Goal: Task Accomplishment & Management: Manage account settings

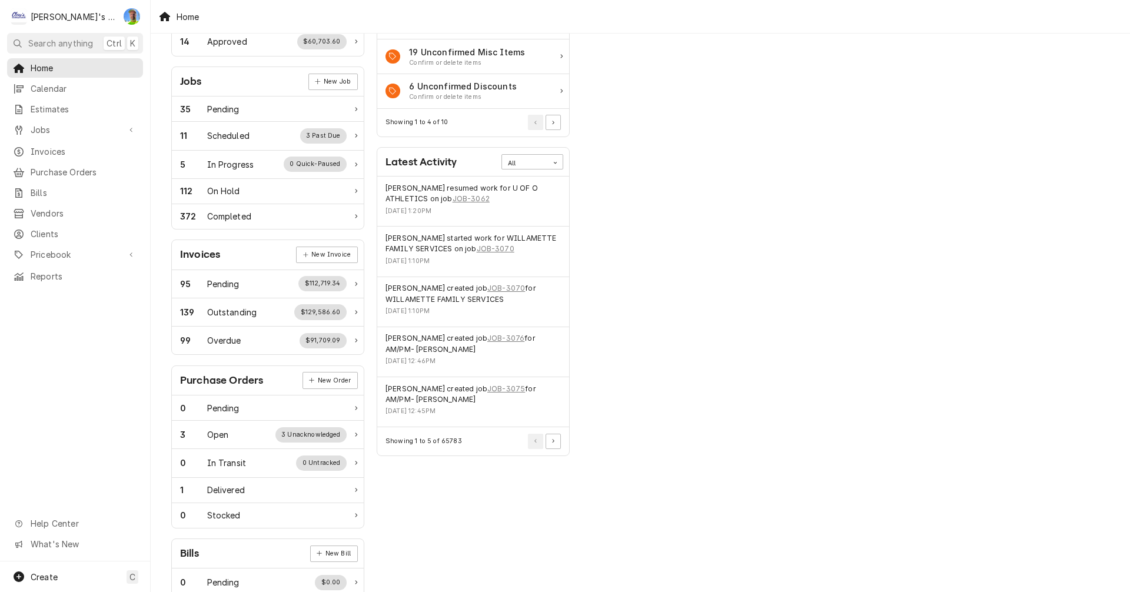
scroll to position [177, 0]
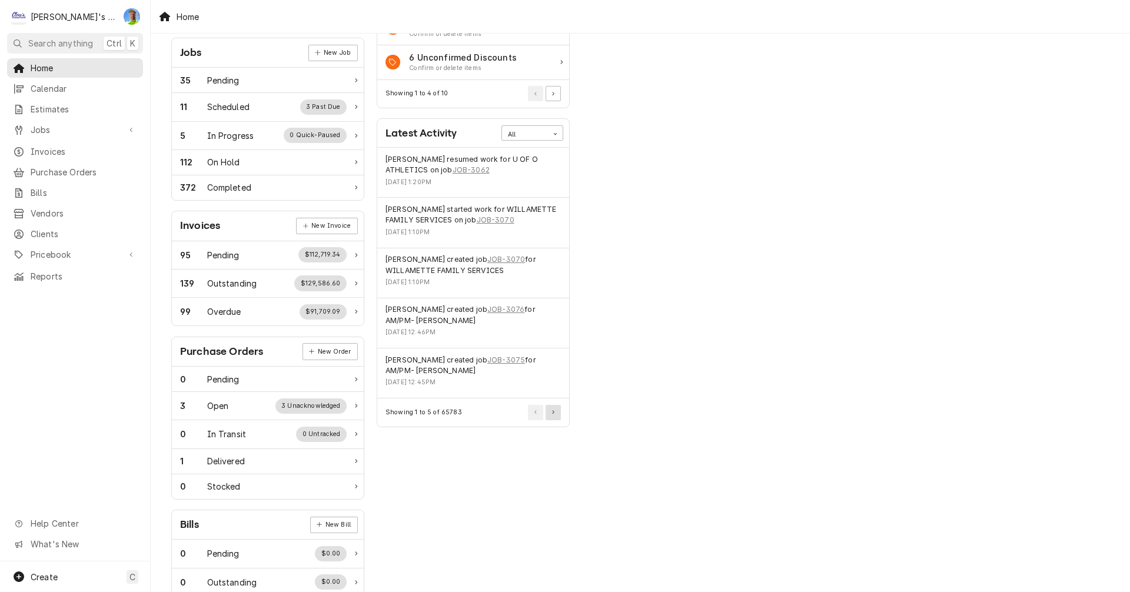
click at [559, 419] on button "Pagination Controls" at bounding box center [553, 412] width 15 height 15
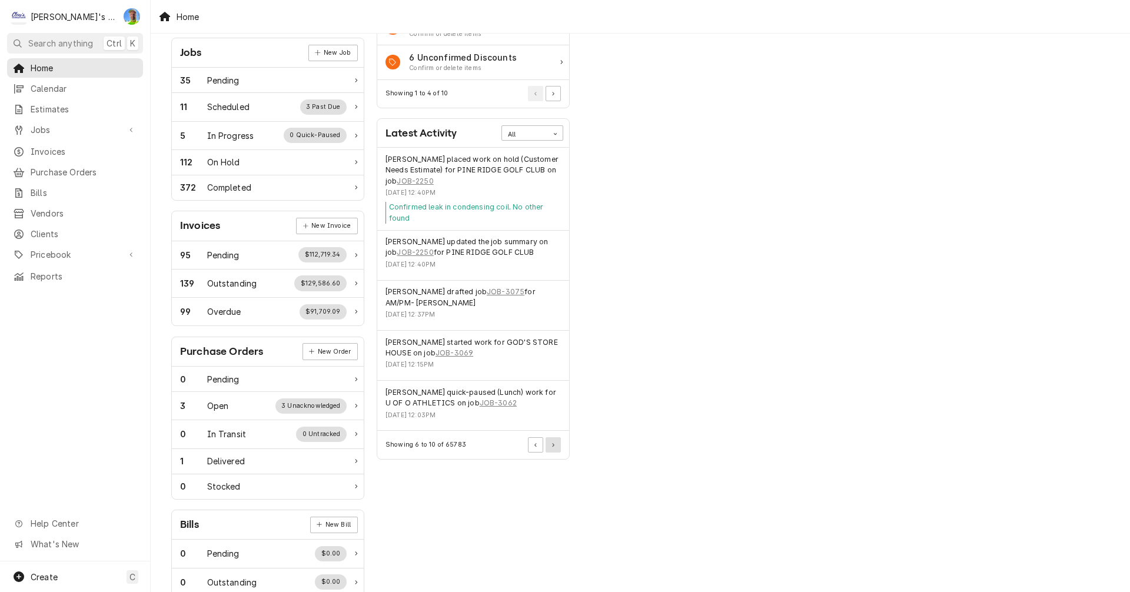
scroll to position [230, 0]
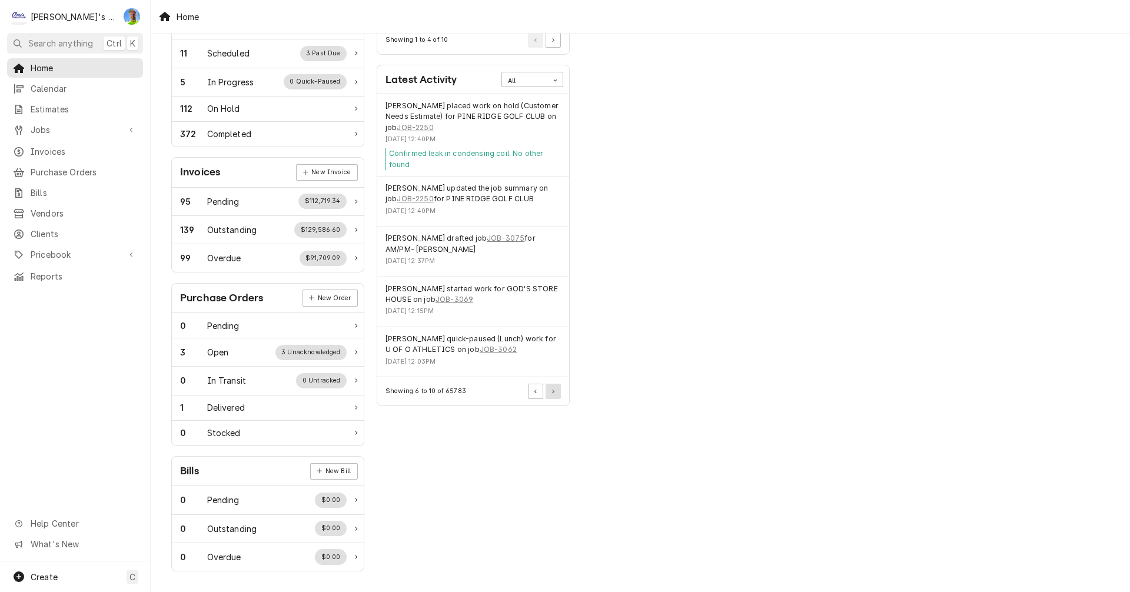
click at [555, 394] on button "Pagination Controls" at bounding box center [553, 391] width 15 height 15
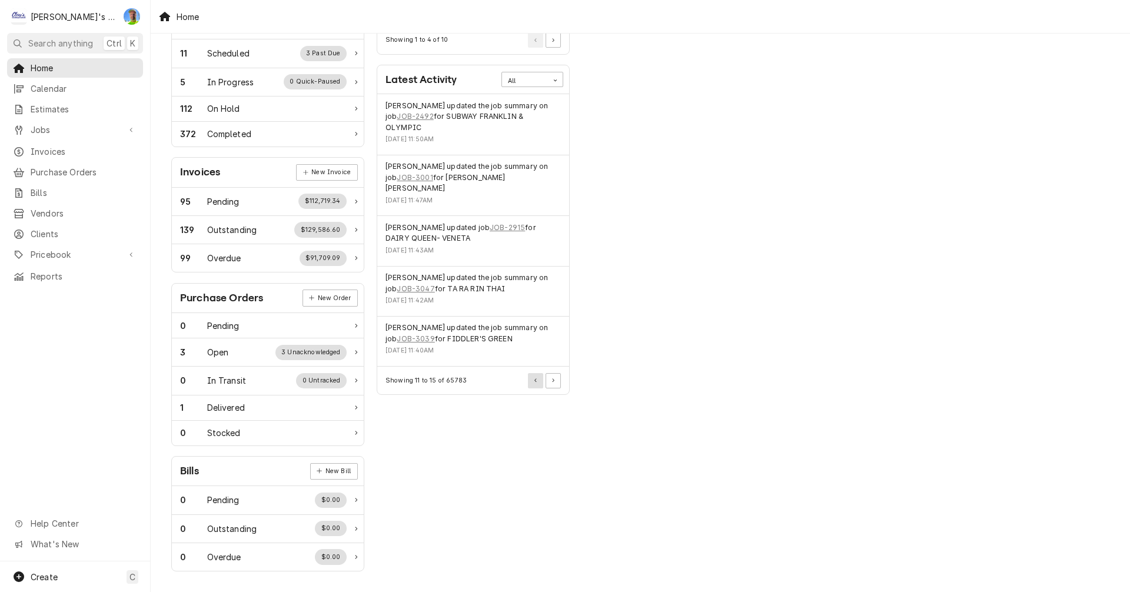
click at [537, 373] on button "Pagination Controls" at bounding box center [535, 380] width 15 height 15
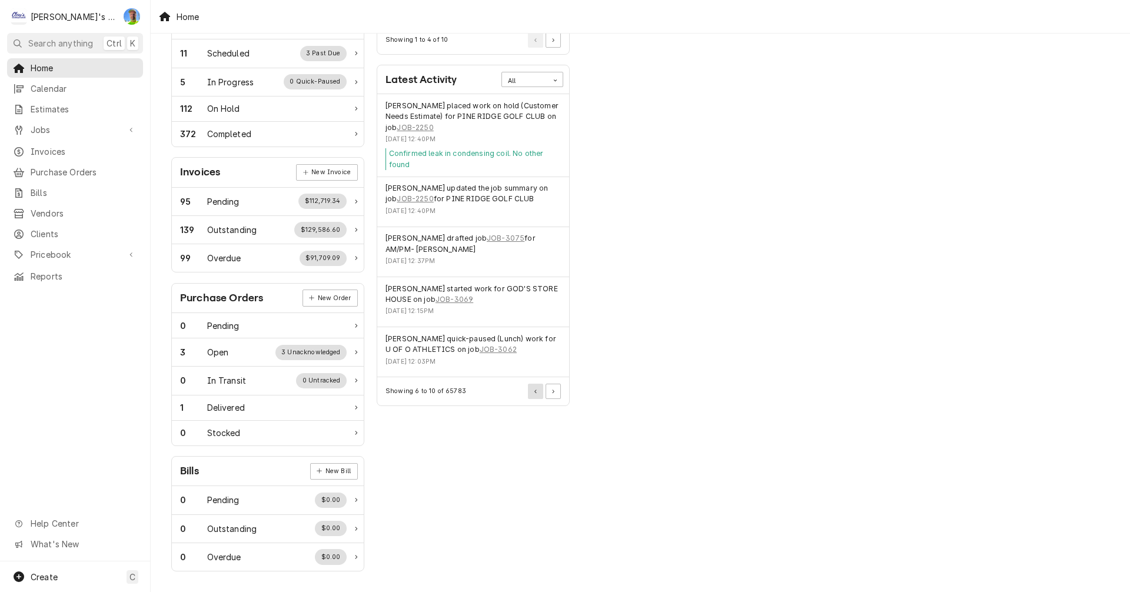
click at [536, 396] on button "Pagination Controls" at bounding box center [535, 391] width 15 height 15
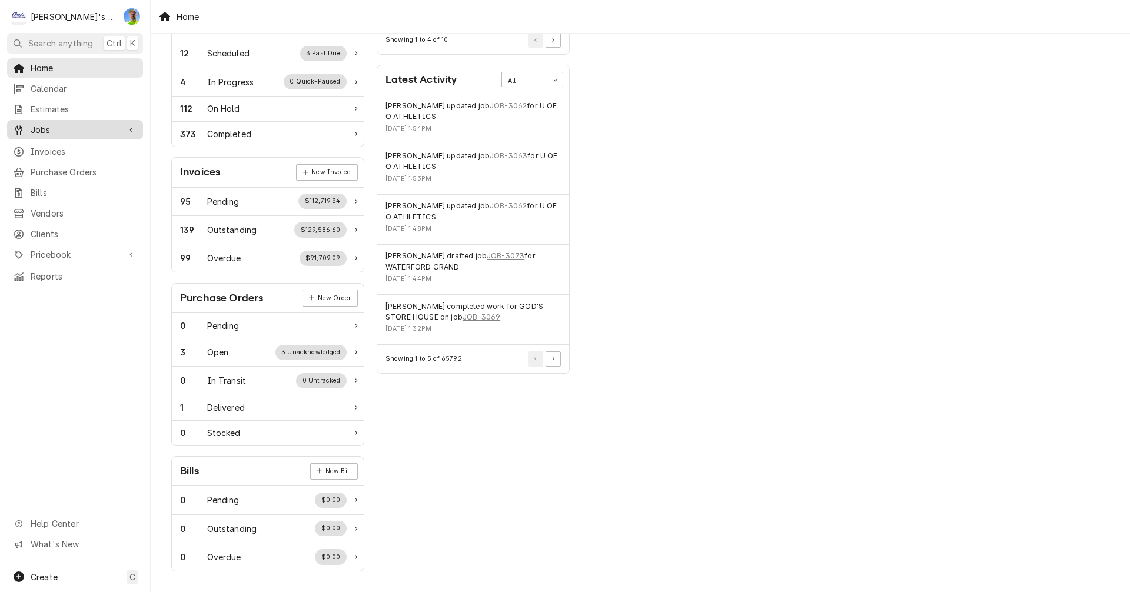
click at [57, 124] on span "Jobs" at bounding box center [75, 130] width 89 height 12
click at [52, 144] on span "Jobs" at bounding box center [84, 150] width 107 height 12
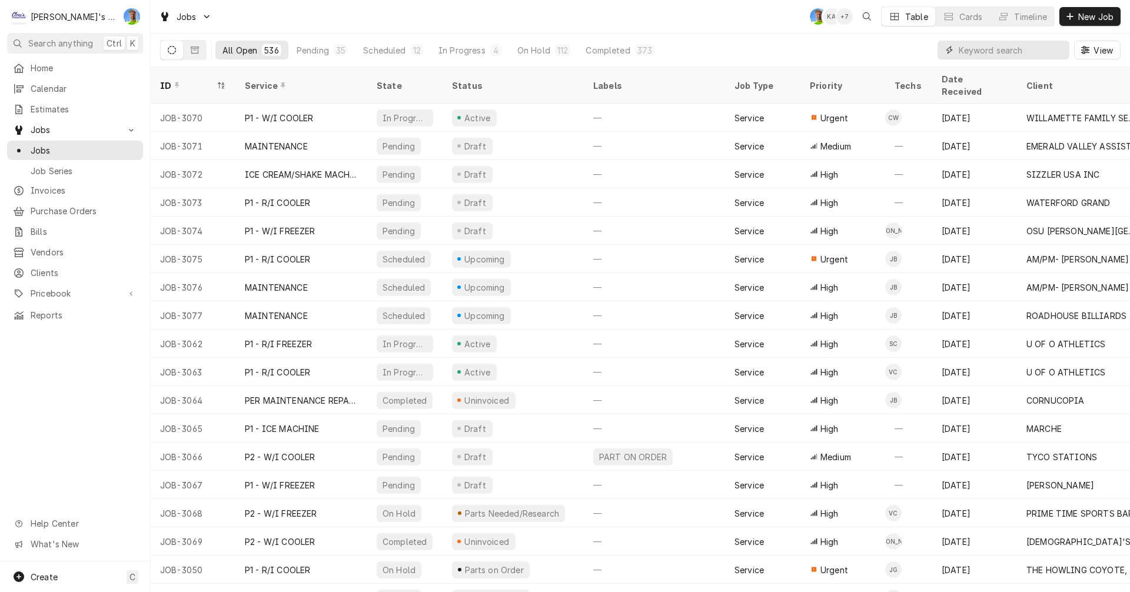
click at [968, 52] on input "Dynamic Content Wrapper" at bounding box center [1011, 50] width 105 height 19
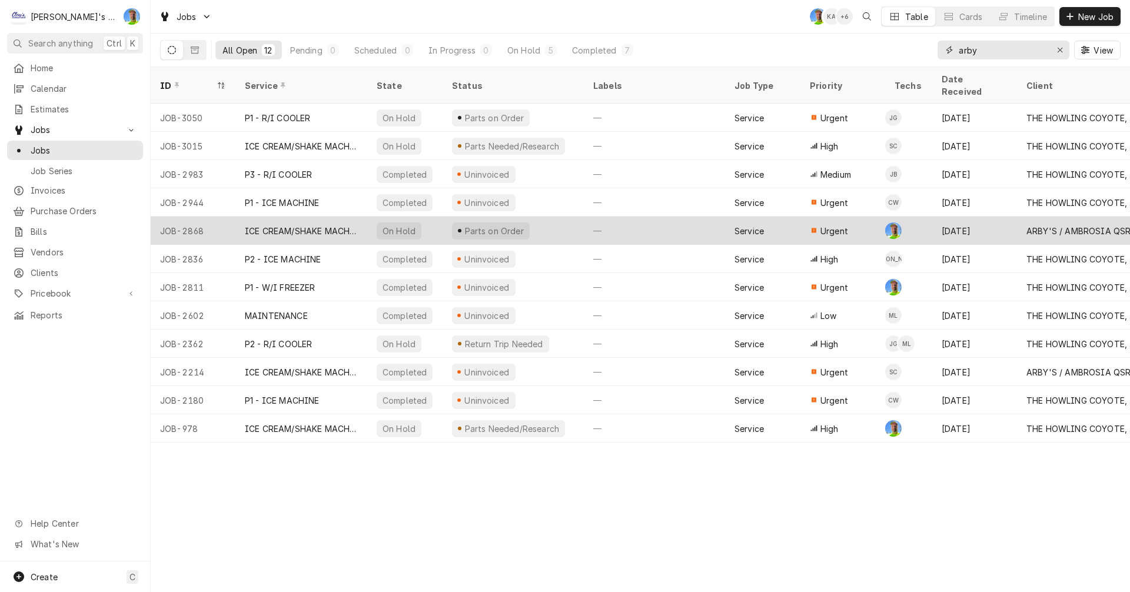
type input "arby"
click at [665, 217] on div "—" at bounding box center [654, 231] width 141 height 28
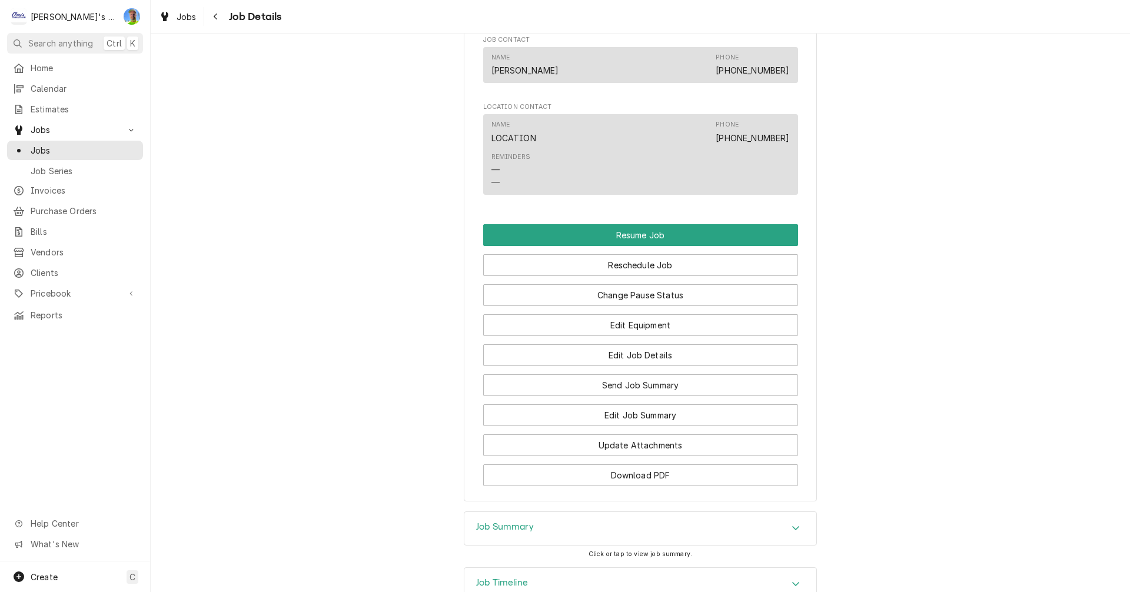
scroll to position [1497, 0]
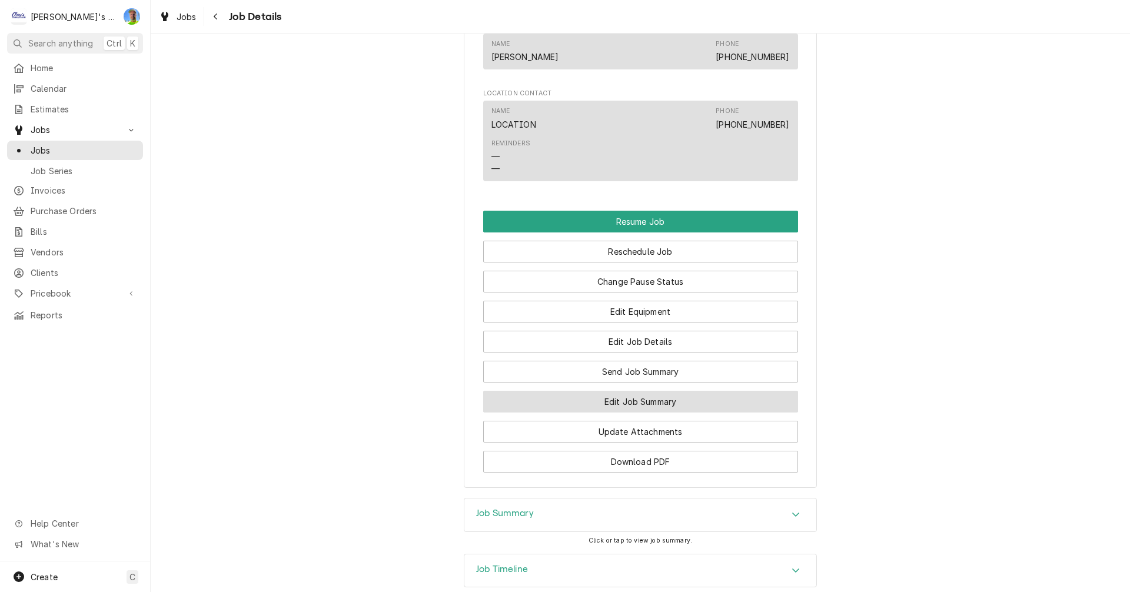
click at [738, 391] on button "Edit Job Summary" at bounding box center [640, 402] width 315 height 22
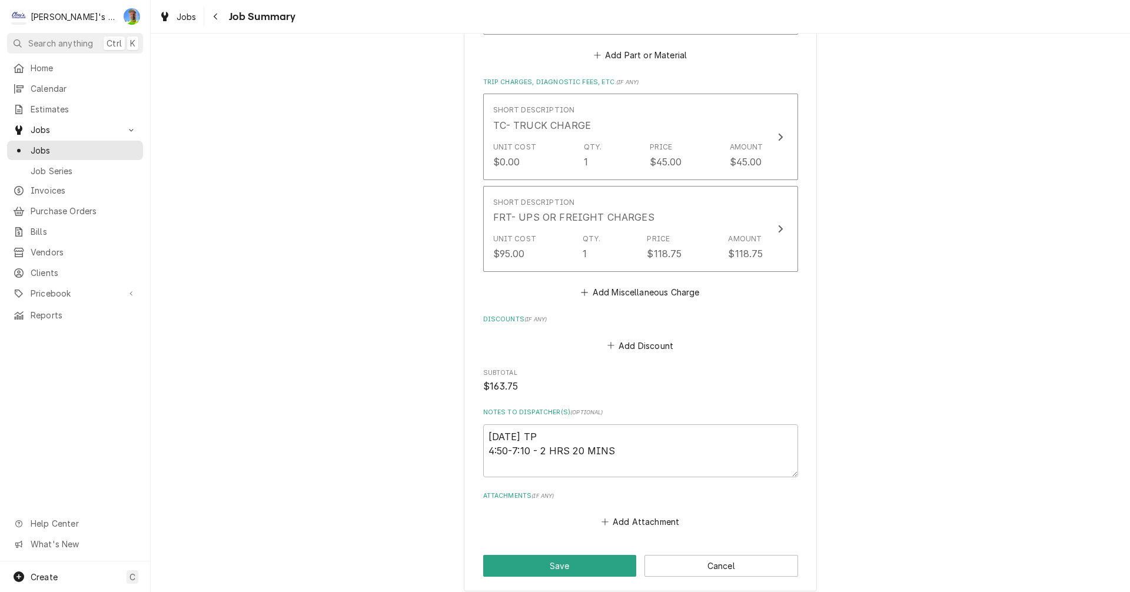
scroll to position [2119, 0]
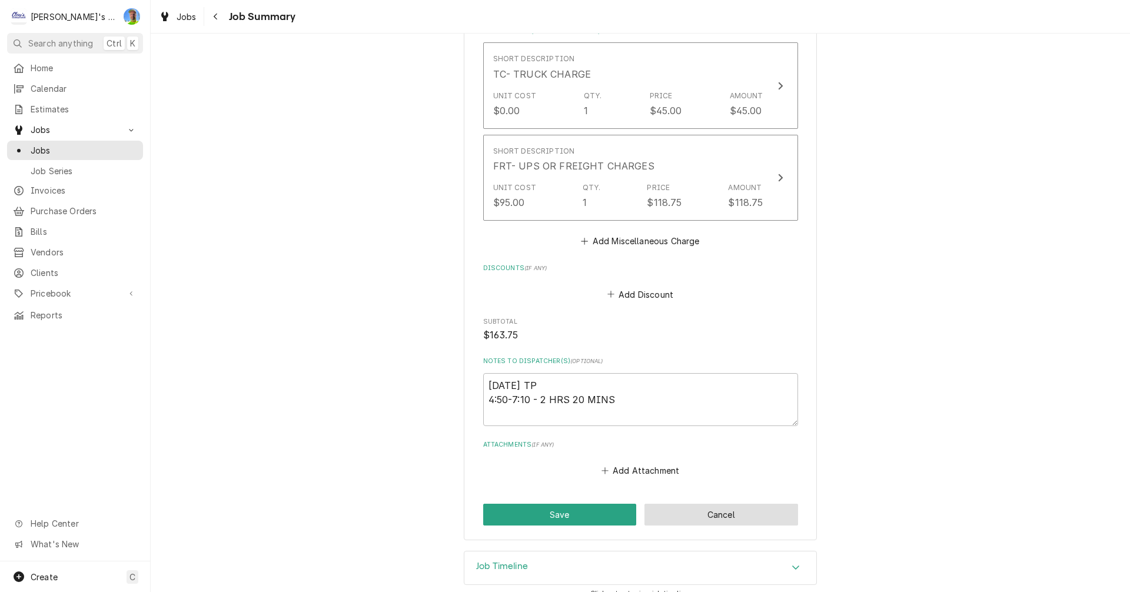
click at [712, 507] on button "Cancel" at bounding box center [722, 515] width 154 height 22
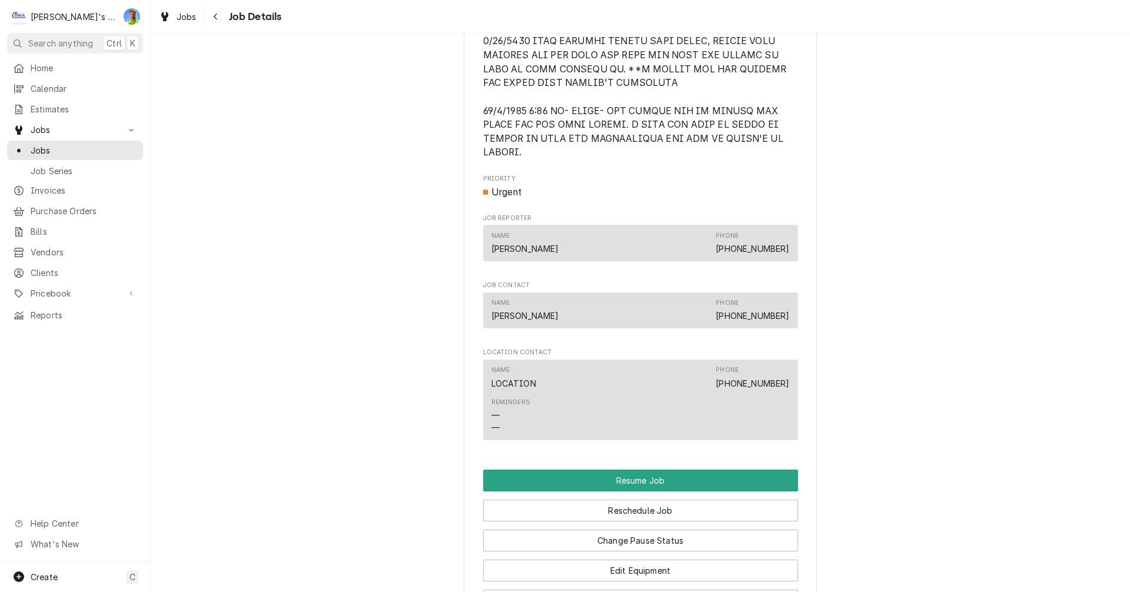
scroll to position [1354, 0]
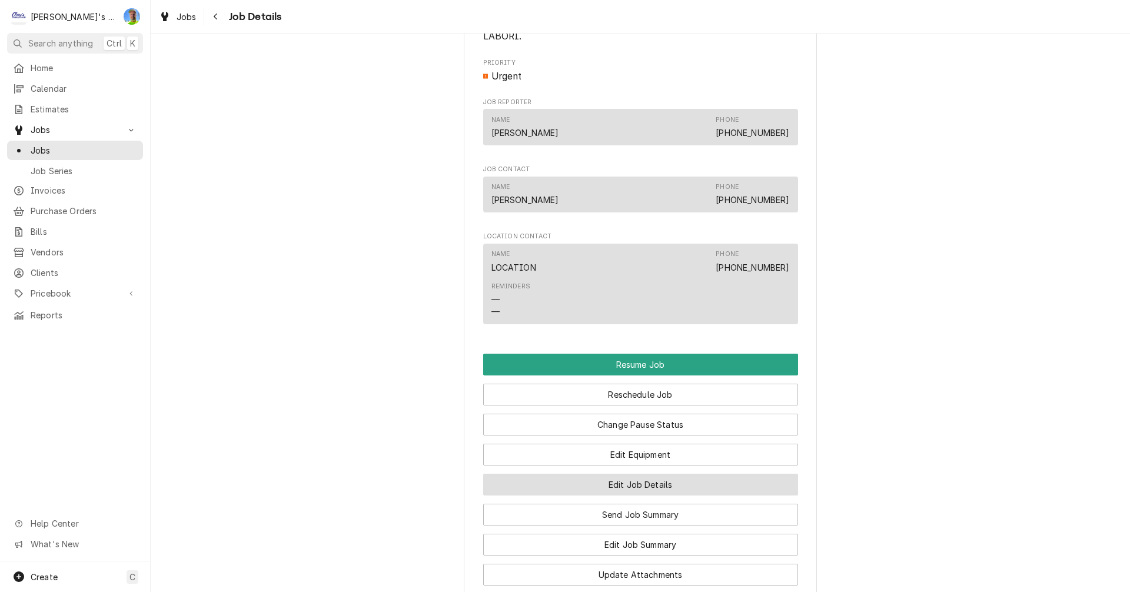
click at [772, 474] on button "Edit Job Details" at bounding box center [640, 485] width 315 height 22
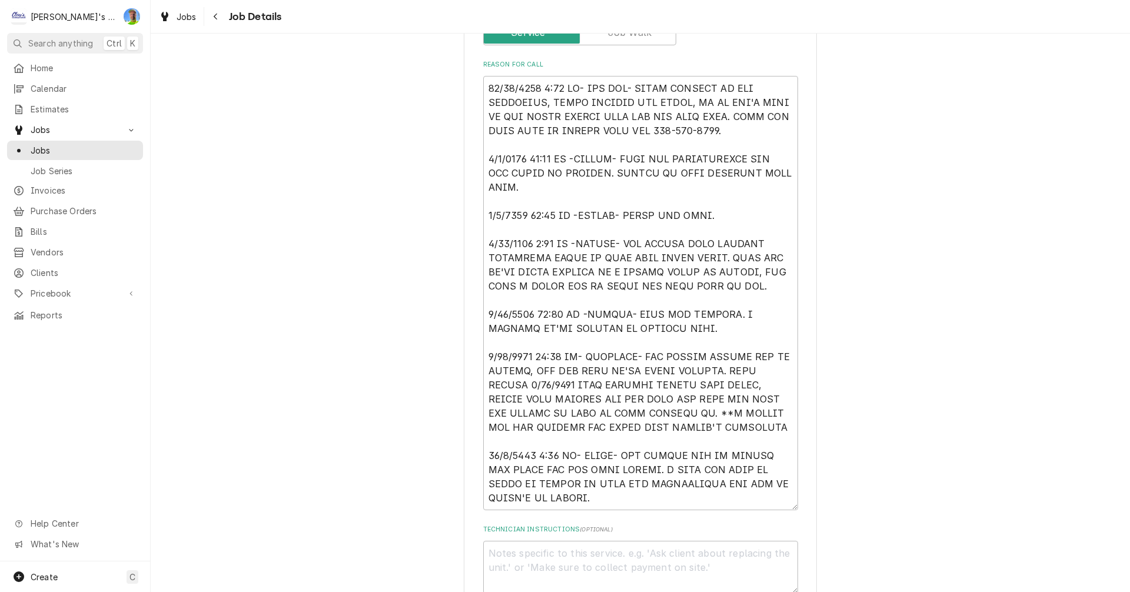
scroll to position [294, 0]
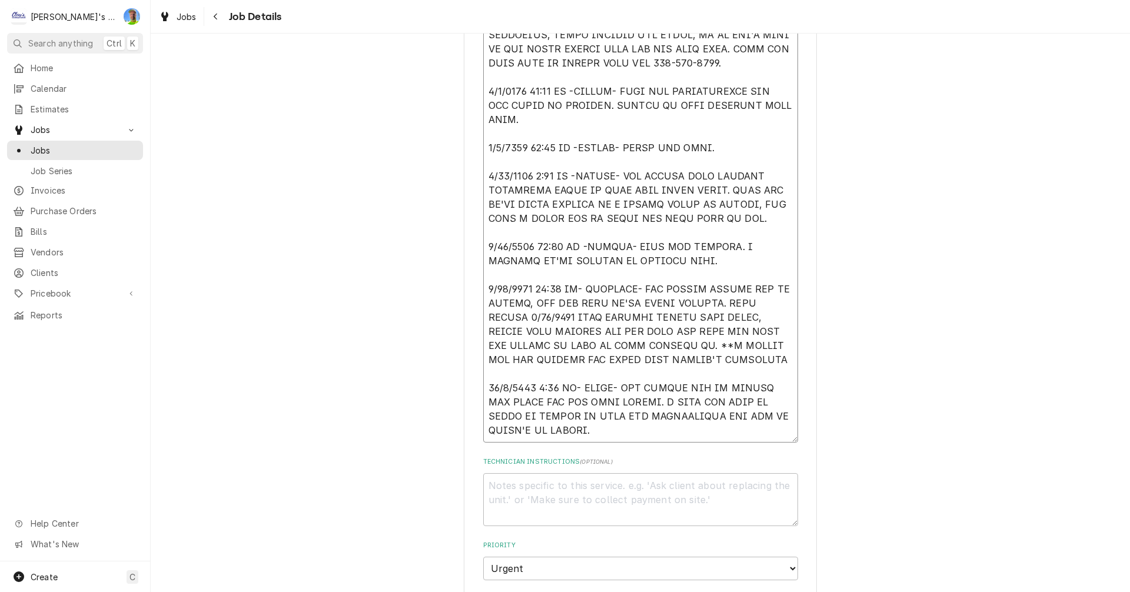
click at [690, 437] on textarea "Reason For Call" at bounding box center [640, 225] width 315 height 434
type textarea "x"
type textarea "09/02/2025 1:30 PM- PER TOM- SHAKE MACHINE IS NOT PRODUCING, NEEDS SOMEONE OUT …"
type textarea "x"
type textarea "09/02/2025 1:30 PM- PER TOM- SHAKE MACHINE IS NOT PRODUCING, NEEDS SOMEONE OUT …"
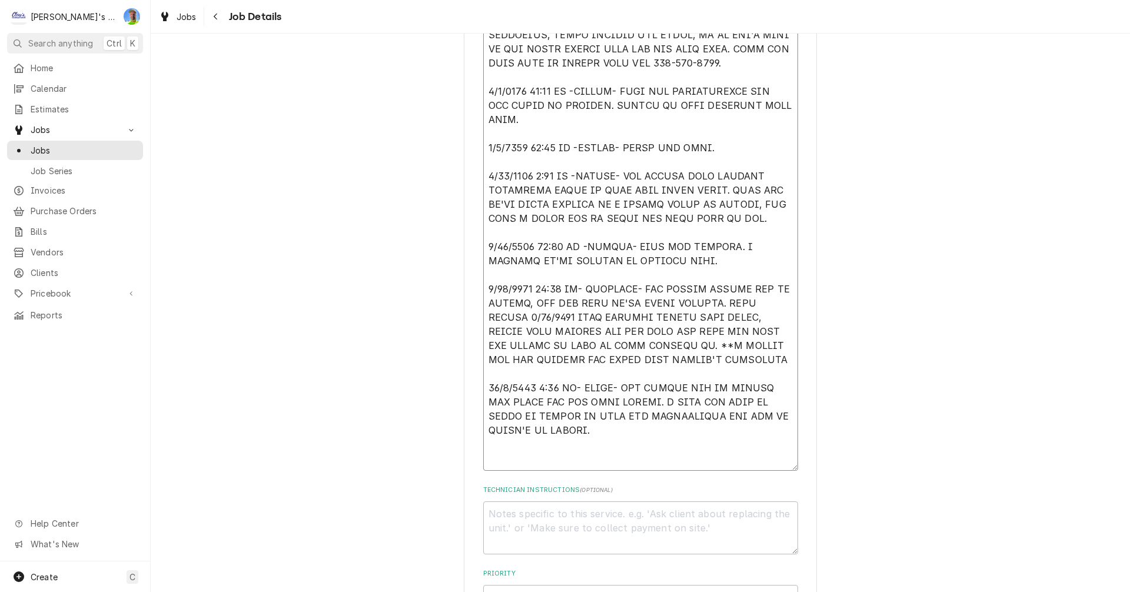
type textarea "x"
type textarea "09/02/2025 1:30 PM- PER TOM- SHAKE MACHINE IS NOT PRODUCING, NEEDS SOMEONE OUT …"
type textarea "x"
type textarea "09/02/2025 1:30 PM- PER TOM- SHAKE MACHINE IS NOT PRODUCING, NEEDS SOMEONE OUT …"
type textarea "x"
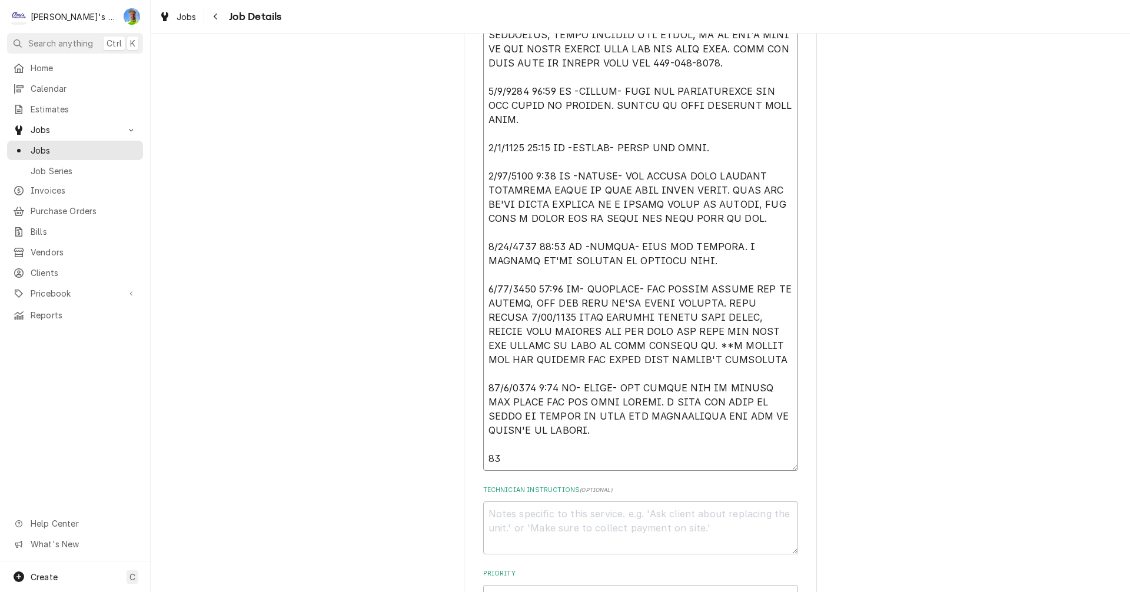
type textarea "09/02/2025 1:30 PM- PER TOM- SHAKE MACHINE IS NOT PRODUCING, NEEDS SOMEONE OUT …"
type textarea "x"
type textarea "09/02/2025 1:30 PM- PER TOM- SHAKE MACHINE IS NOT PRODUCING, NEEDS SOMEONE OUT …"
type textarea "x"
type textarea "09/02/2025 1:30 PM- PER TOM- SHAKE MACHINE IS NOT PRODUCING, NEEDS SOMEONE OUT …"
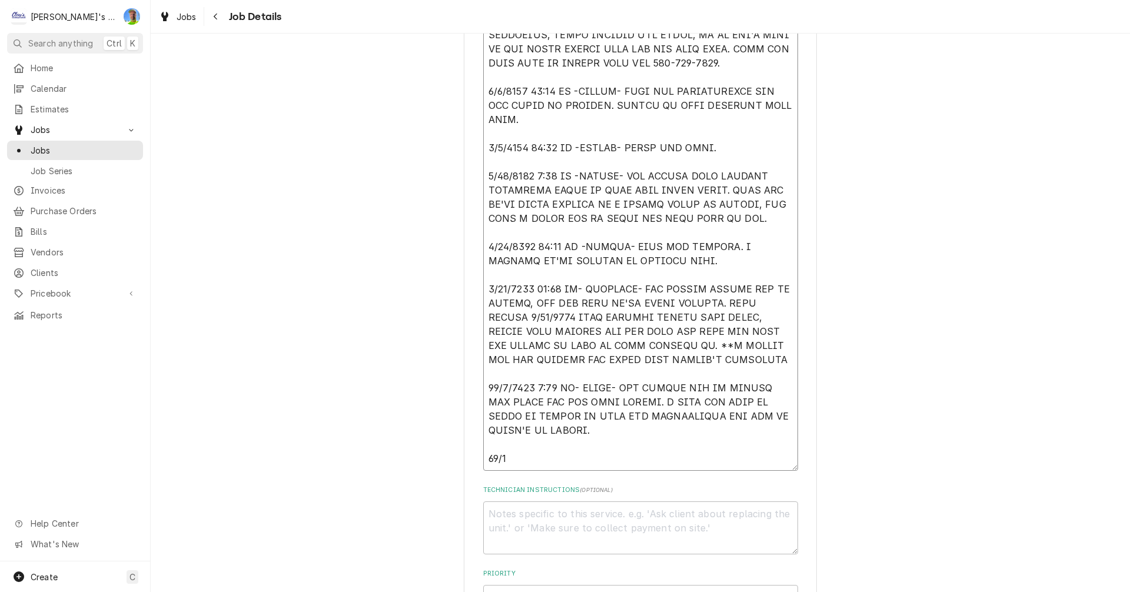
type textarea "x"
type textarea "09/02/2025 1:30 PM- PER TOM- SHAKE MACHINE IS NOT PRODUCING, NEEDS SOMEONE OUT …"
type textarea "x"
type textarea "09/02/2025 1:30 PM- PER TOM- SHAKE MACHINE IS NOT PRODUCING, NEEDS SOMEONE OUT …"
type textarea "x"
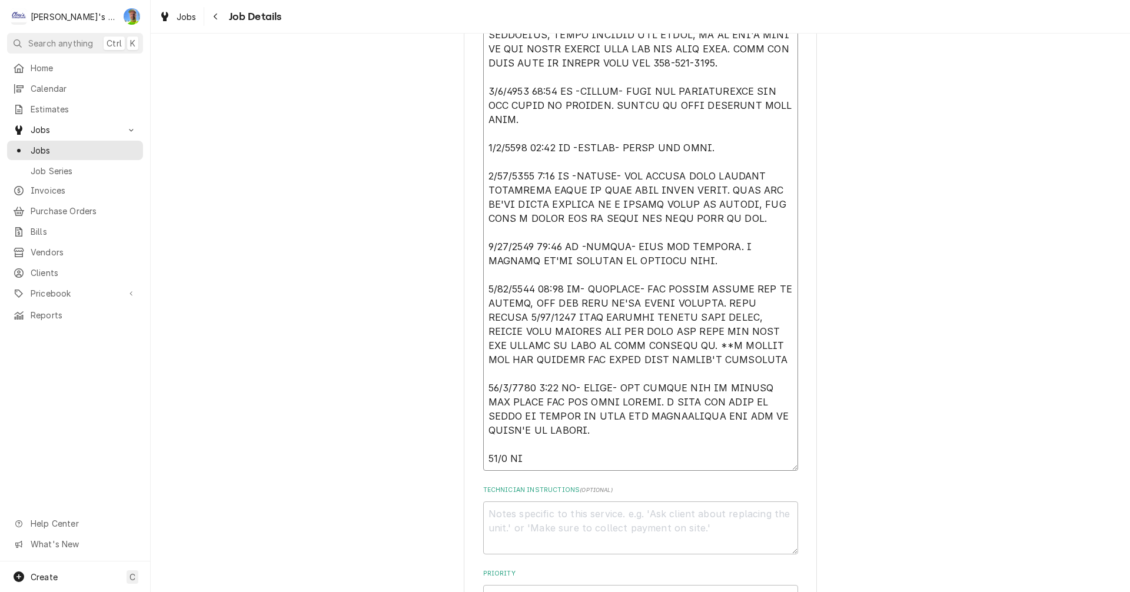
type textarea "09/02/2025 1:30 PM- PER TOM- SHAKE MACHINE IS NOT PRODUCING, NEEDS SOMEONE OUT …"
type textarea "x"
type textarea "09/02/2025 1:30 PM- PER TOM- SHAKE MACHINE IS NOT PRODUCING, NEEDS SOMEONE OUT …"
type textarea "x"
type textarea "09/02/2025 1:30 PM- PER TOM- SHAKE MACHINE IS NOT PRODUCING, NEEDS SOMEONE OUT …"
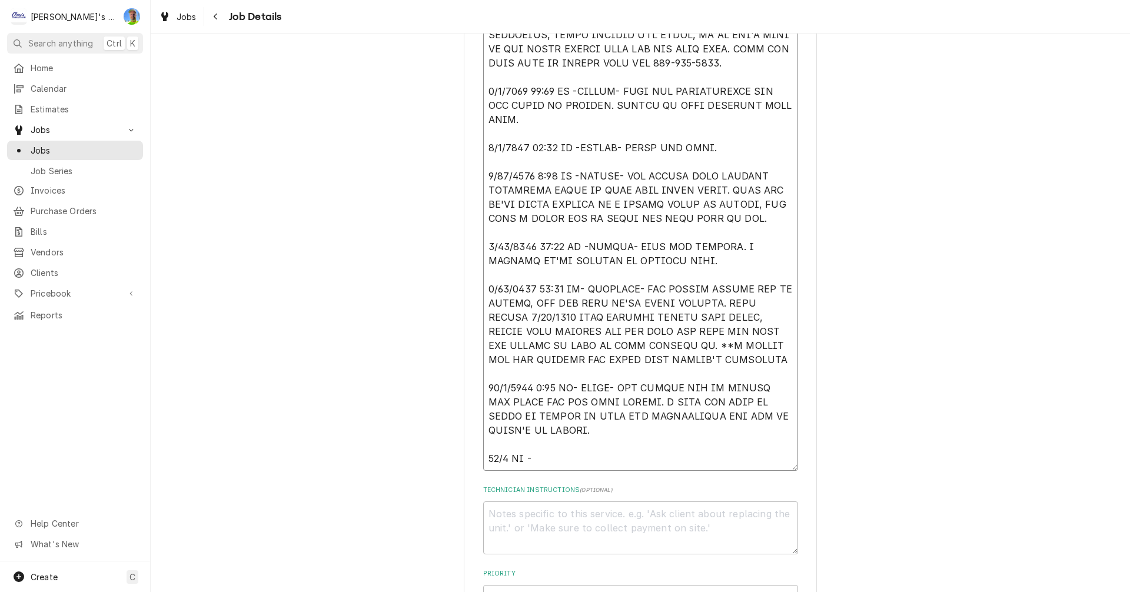
type textarea "x"
type textarea "09/02/2025 1:30 PM- PER TOM- SHAKE MACHINE IS NOT PRODUCING, NEEDS SOMEONE OUT …"
type textarea "x"
type textarea "09/02/2025 1:30 PM- PER TOM- SHAKE MACHINE IS NOT PRODUCING, NEEDS SOMEONE OUT …"
type textarea "x"
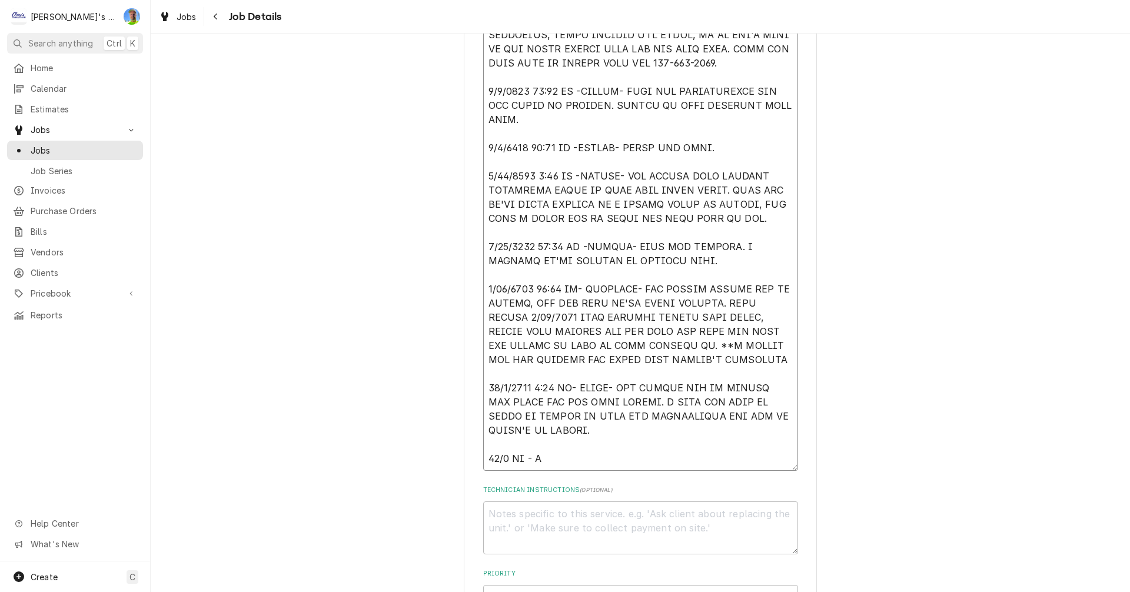
type textarea "09/02/2025 1:30 PM- PER TOM- SHAKE MACHINE IS NOT PRODUCING, NEEDS SOMEONE OUT …"
type textarea "x"
type textarea "09/02/2025 1:30 PM- PER TOM- SHAKE MACHINE IS NOT PRODUCING, NEEDS SOMEONE OUT …"
type textarea "x"
type textarea "09/02/2025 1:30 PM- PER TOM- SHAKE MACHINE IS NOT PRODUCING, NEEDS SOMEONE OUT …"
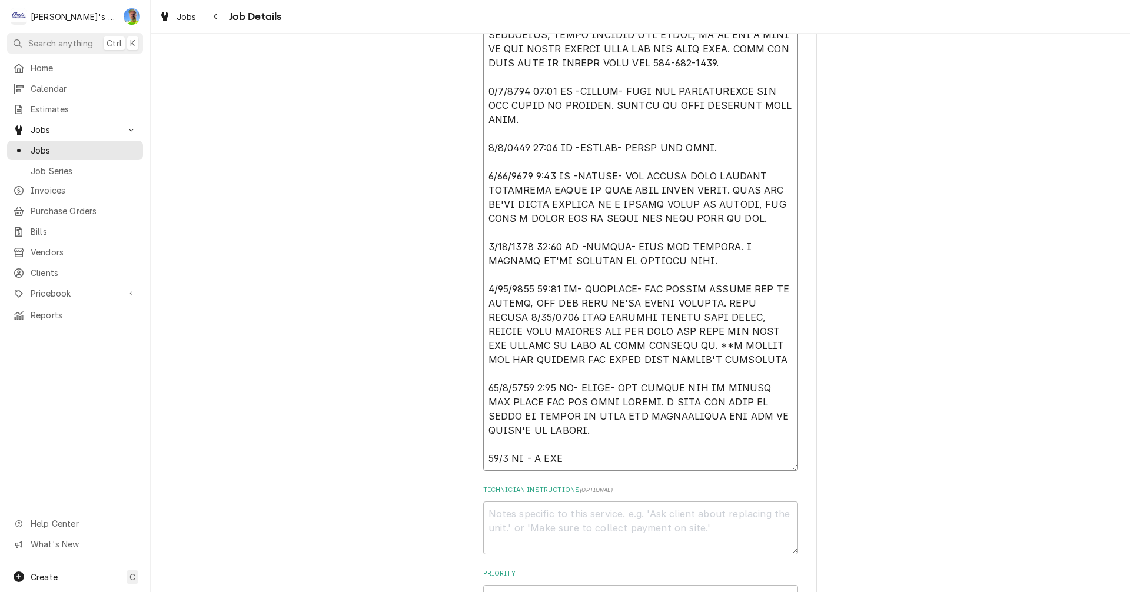
type textarea "x"
type textarea "09/02/2025 1:30 PM- PER TOM- SHAKE MACHINE IS NOT PRODUCING, NEEDS SOMEONE OUT …"
type textarea "x"
type textarea "09/02/2025 1:30 PM- PER TOM- SHAKE MACHINE IS NOT PRODUCING, NEEDS SOMEONE OUT …"
type textarea "x"
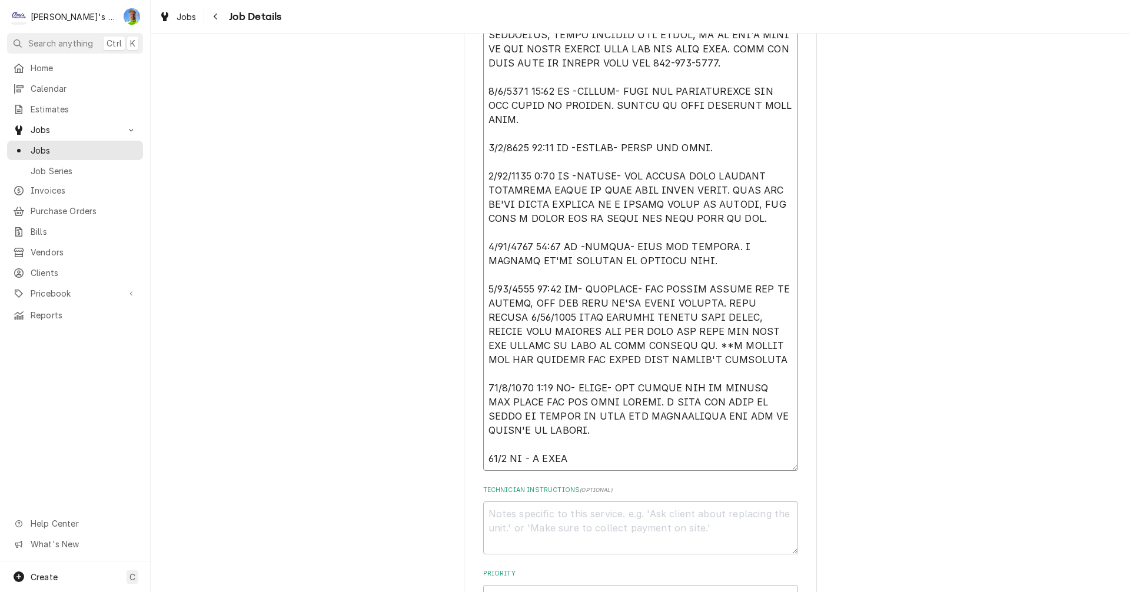
type textarea "09/02/2025 1:30 PM- PER TOM- SHAKE MACHINE IS NOT PRODUCING, NEEDS SOMEONE OUT …"
type textarea "x"
type textarea "09/02/2025 1:30 PM- PER TOM- SHAKE MACHINE IS NOT PRODUCING, NEEDS SOMEONE OUT …"
type textarea "x"
type textarea "09/02/2025 1:30 PM- PER TOM- SHAKE MACHINE IS NOT PRODUCING, NEEDS SOMEONE OUT …"
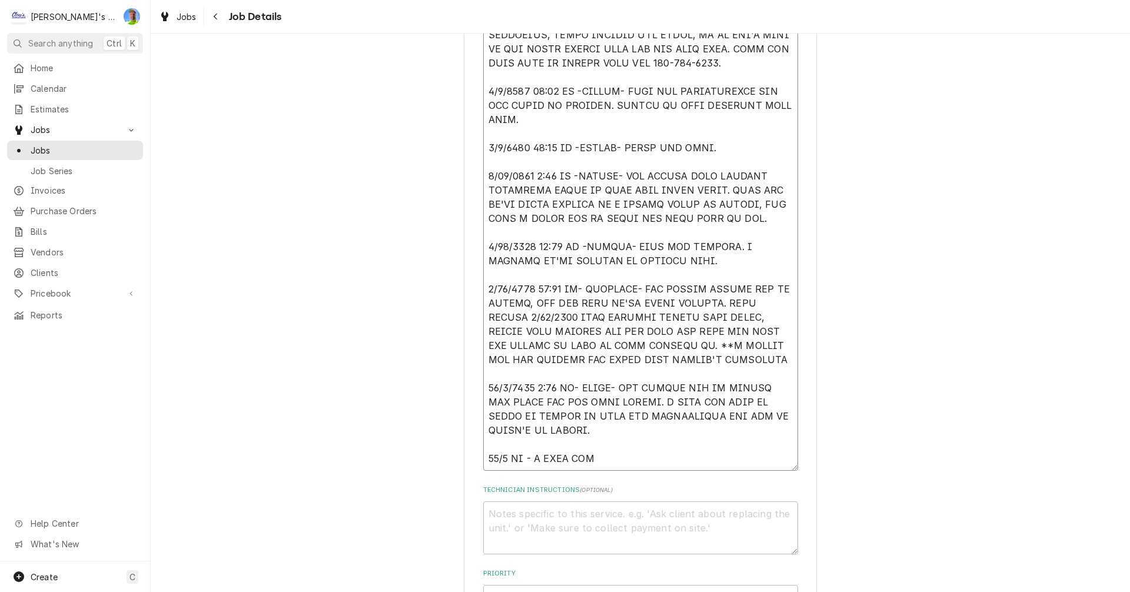
type textarea "x"
type textarea "09/02/2025 1:30 PM- PER TOM- SHAKE MACHINE IS NOT PRODUCING, NEEDS SOMEONE OUT …"
type textarea "x"
type textarea "09/02/2025 1:30 PM- PER TOM- SHAKE MACHINE IS NOT PRODUCING, NEEDS SOMEONE OUT …"
type textarea "x"
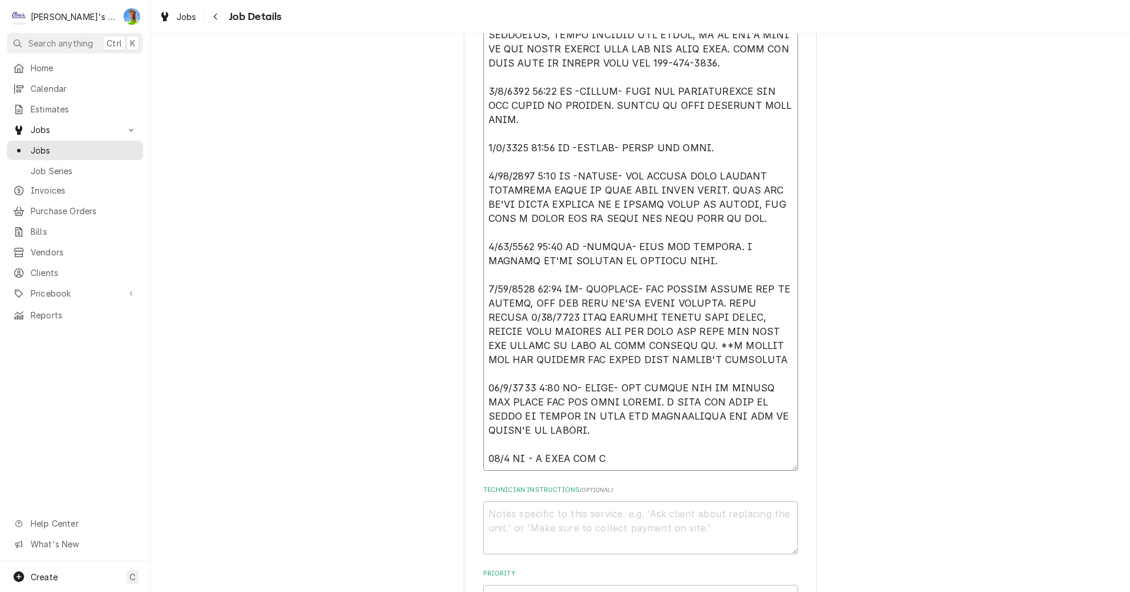
type textarea "09/02/2025 1:30 PM- PER TOM- SHAKE MACHINE IS NOT PRODUCING, NEEDS SOMEONE OUT …"
type textarea "x"
type textarea "09/02/2025 1:30 PM- PER TOM- SHAKE MACHINE IS NOT PRODUCING, NEEDS SOMEONE OUT …"
type textarea "x"
type textarea "09/02/2025 1:30 PM- PER TOM- SHAKE MACHINE IS NOT PRODUCING, NEEDS SOMEONE OUT …"
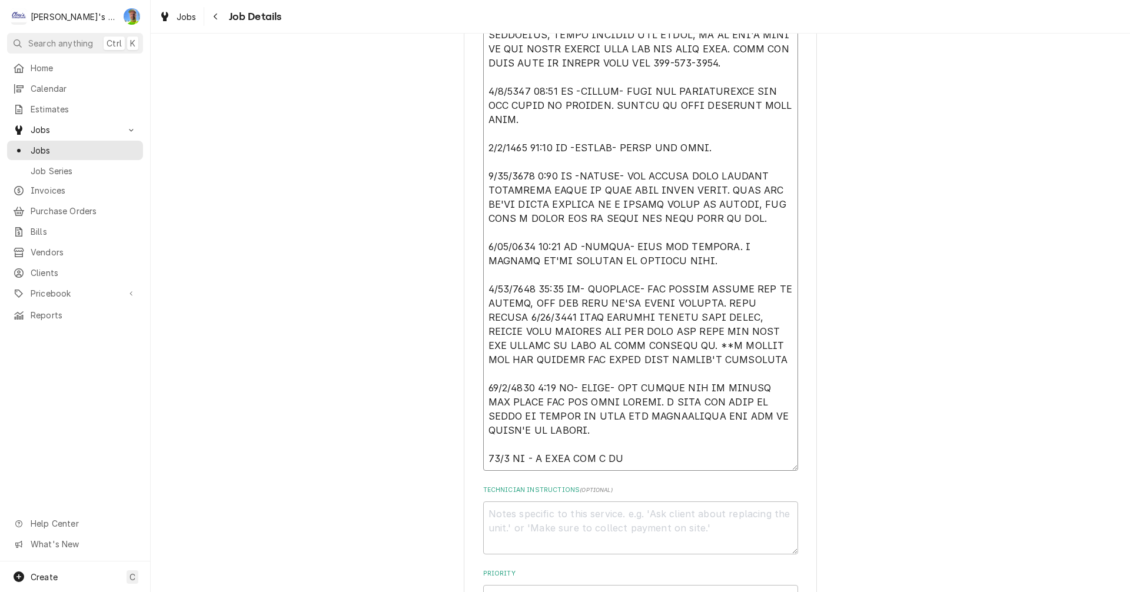
type textarea "x"
type textarea "09/02/2025 1:30 PM- PER TOM- SHAKE MACHINE IS NOT PRODUCING, NEEDS SOMEONE OUT …"
type textarea "x"
type textarea "09/02/2025 1:30 PM- PER TOM- SHAKE MACHINE IS NOT PRODUCING, NEEDS SOMEONE OUT …"
type textarea "x"
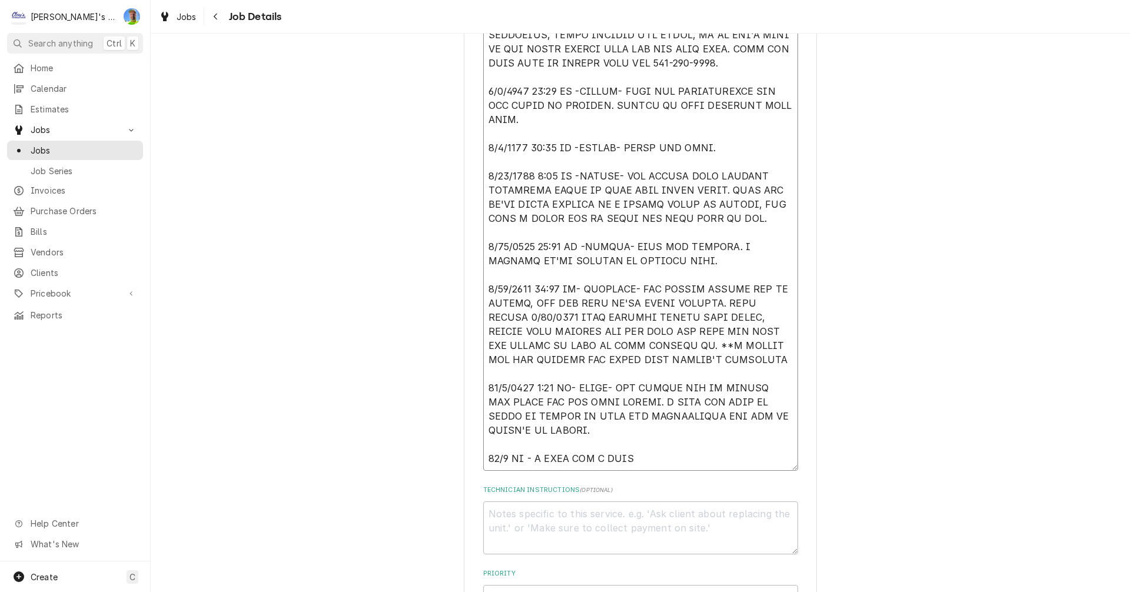
type textarea "09/02/2025 1:30 PM- PER TOM- SHAKE MACHINE IS NOT PRODUCING, NEEDS SOMEONE OUT …"
type textarea "x"
type textarea "09/02/2025 1:30 PM- PER TOM- SHAKE MACHINE IS NOT PRODUCING, NEEDS SOMEONE OUT …"
type textarea "x"
type textarea "09/02/2025 1:30 PM- PER TOM- SHAKE MACHINE IS NOT PRODUCING, NEEDS SOMEONE OUT …"
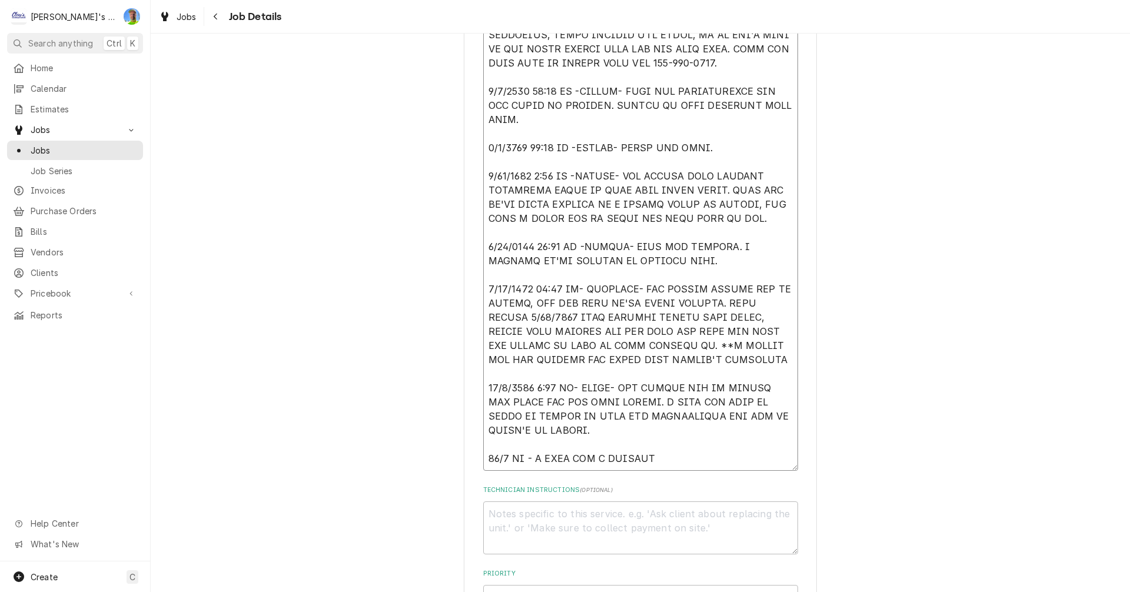
type textarea "x"
type textarea "09/02/2025 1:30 PM- PER TOM- SHAKE MACHINE IS NOT PRODUCING, NEEDS SOMEONE OUT …"
type textarea "x"
type textarea "09/02/2025 1:30 PM- PER TOM- SHAKE MACHINE IS NOT PRODUCING, NEEDS SOMEONE OUT …"
type textarea "x"
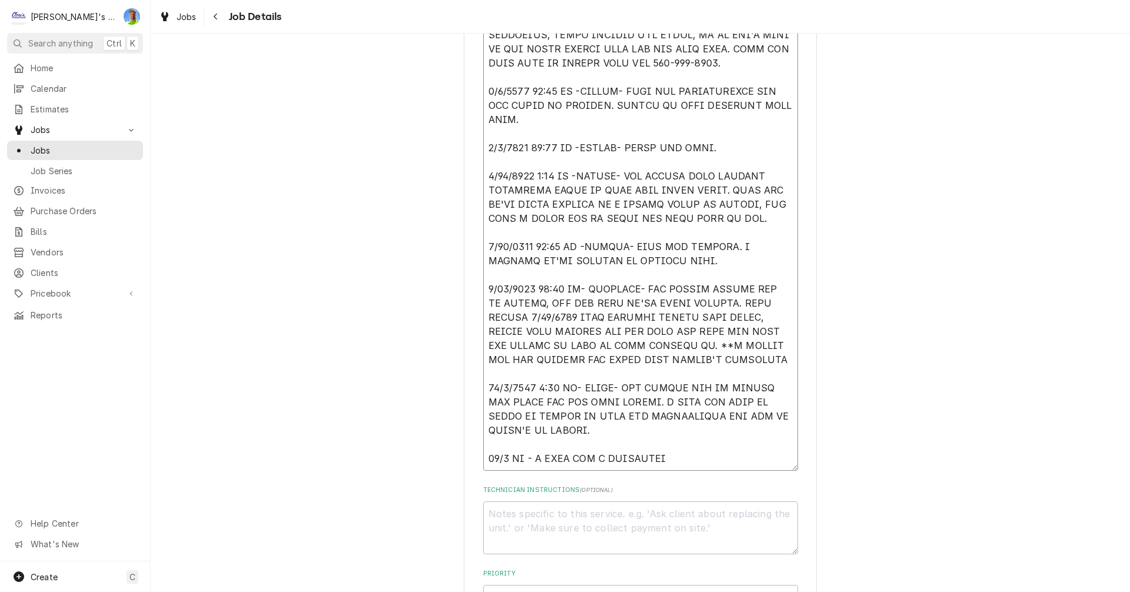
type textarea "09/02/2025 1:30 PM- PER TOM- SHAKE MACHINE IS NOT PRODUCING, NEEDS SOMEONE OUT …"
type textarea "x"
type textarea "09/02/2025 1:30 PM- PER TOM- SHAKE MACHINE IS NOT PRODUCING, NEEDS SOMEONE OUT …"
type textarea "x"
type textarea "09/02/2025 1:30 PM- PER TOM- SHAKE MACHINE IS NOT PRODUCING, NEEDS SOMEONE OUT …"
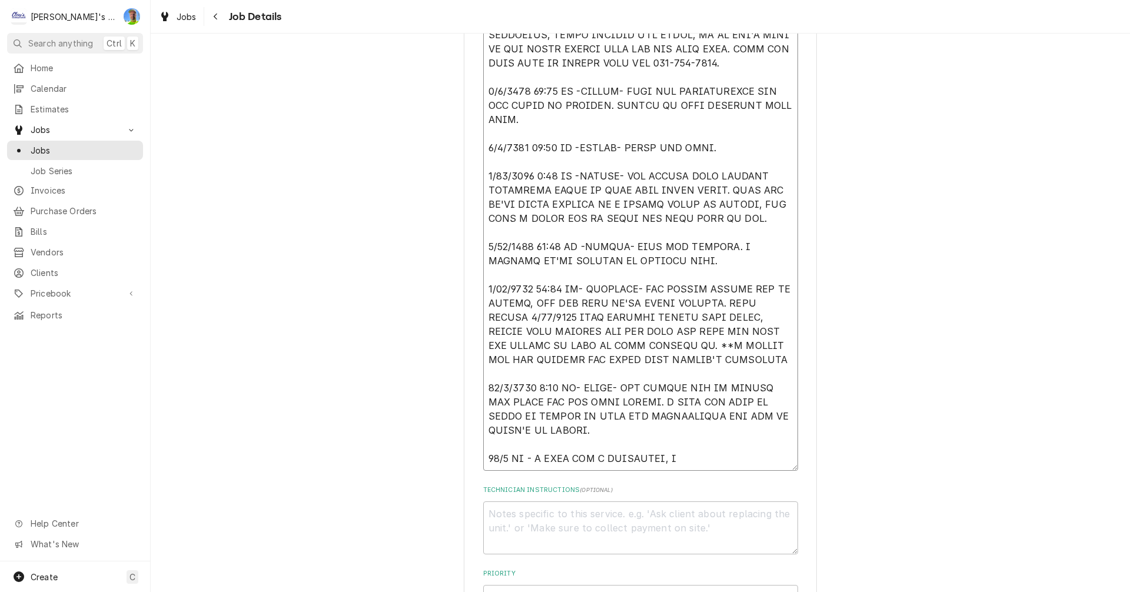
type textarea "x"
type textarea "09/02/2025 1:30 PM- PER TOM- SHAKE MACHINE IS NOT PRODUCING, NEEDS SOMEONE OUT …"
type textarea "x"
type textarea "09/02/2025 1:30 PM- PER TOM- SHAKE MACHINE IS NOT PRODUCING, NEEDS SOMEONE OUT …"
type textarea "x"
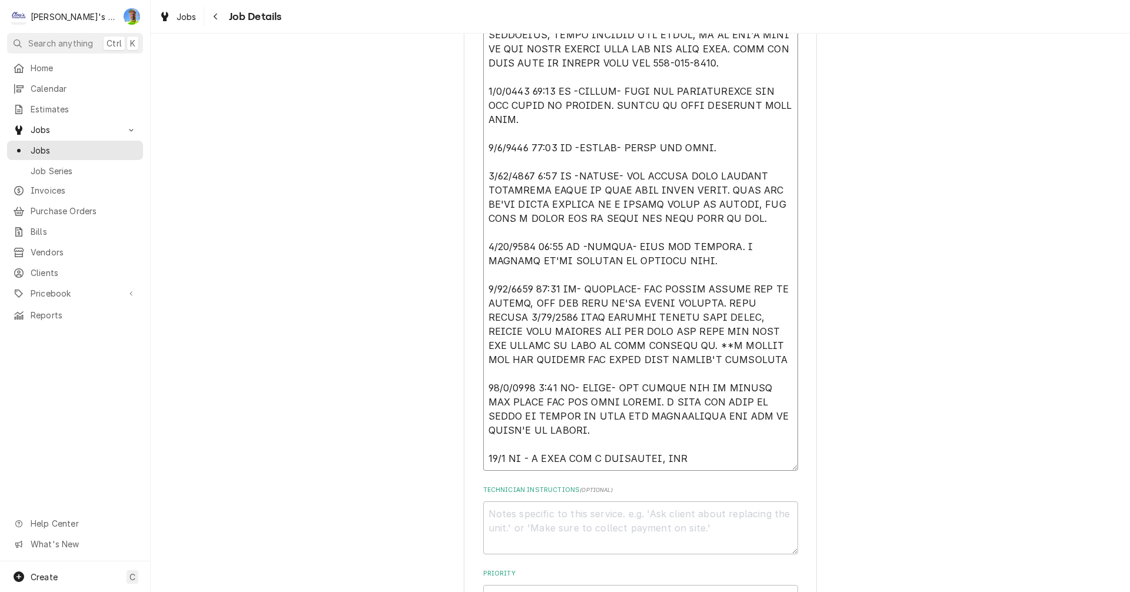
type textarea "09/02/2025 1:30 PM- PER TOM- SHAKE MACHINE IS NOT PRODUCING, NEEDS SOMEONE OUT …"
type textarea "x"
type textarea "09/02/2025 1:30 PM- PER TOM- SHAKE MACHINE IS NOT PRODUCING, NEEDS SOMEONE OUT …"
type textarea "x"
type textarea "09/02/2025 1:30 PM- PER TOM- SHAKE MACHINE IS NOT PRODUCING, NEEDS SOMEONE OUT …"
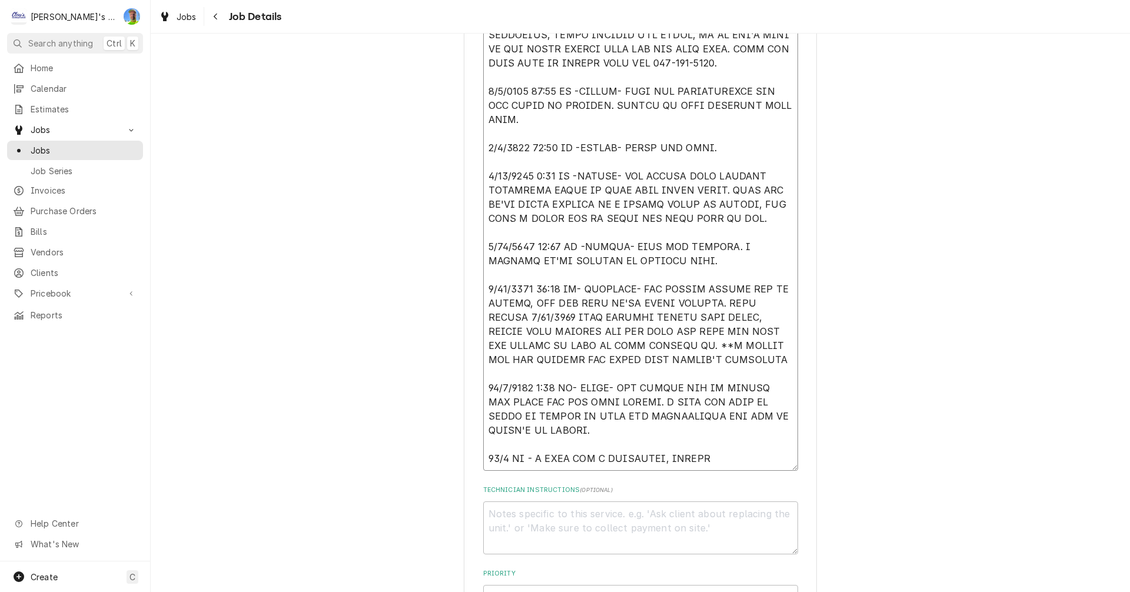
type textarea "x"
type textarea "09/02/2025 1:30 PM- PER TOM- SHAKE MACHINE IS NOT PRODUCING, NEEDS SOMEONE OUT …"
type textarea "x"
type textarea "09/02/2025 1:30 PM- PER TOM- SHAKE MACHINE IS NOT PRODUCING, NEEDS SOMEONE OUT …"
type textarea "x"
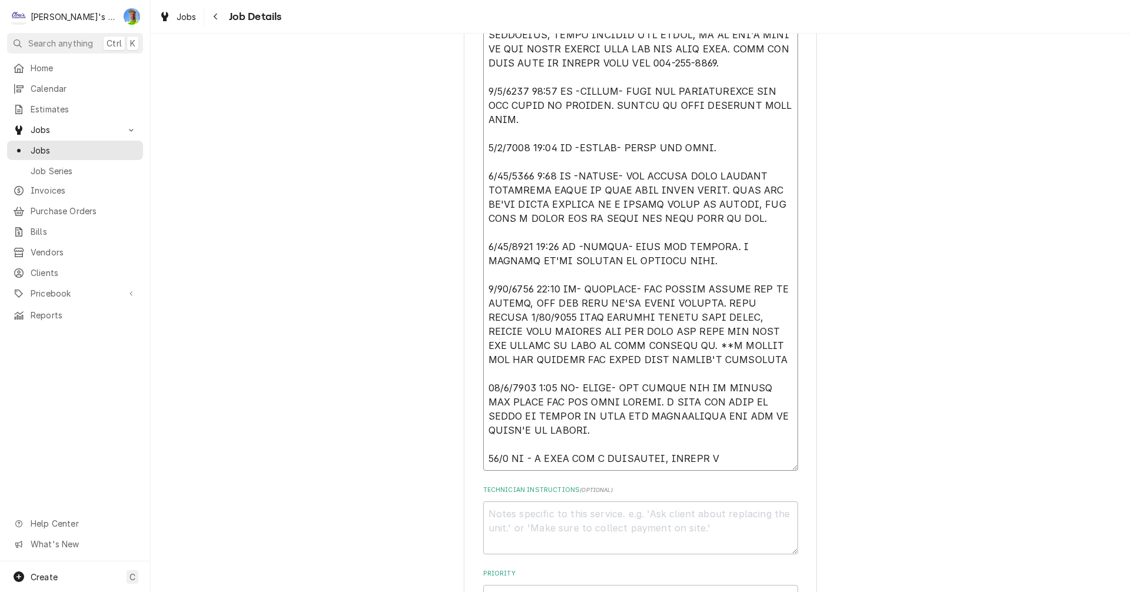
type textarea "09/02/2025 1:30 PM- PER TOM- SHAKE MACHINE IS NOT PRODUCING, NEEDS SOMEONE OUT …"
type textarea "x"
type textarea "09/02/2025 1:30 PM- PER TOM- SHAKE MACHINE IS NOT PRODUCING, NEEDS SOMEONE OUT …"
type textarea "x"
type textarea "09/02/2025 1:30 PM- PER TOM- SHAKE MACHINE IS NOT PRODUCING, NEEDS SOMEONE OUT …"
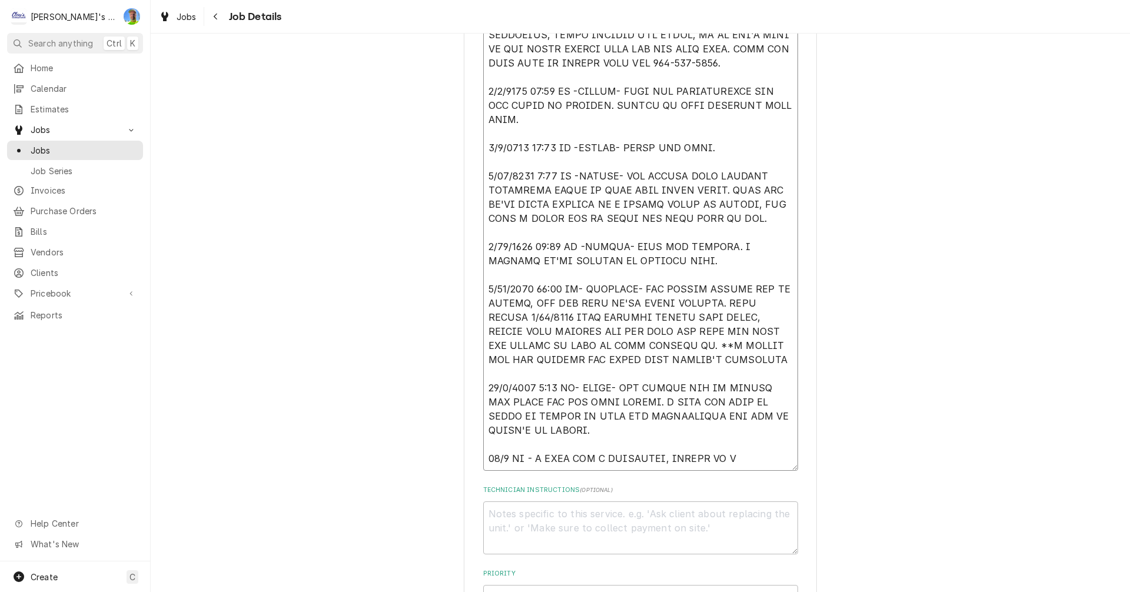
type textarea "x"
type textarea "09/02/2025 1:30 PM- PER TOM- SHAKE MACHINE IS NOT PRODUCING, NEEDS SOMEONE OUT …"
type textarea "x"
type textarea "09/02/2025 1:30 PM- PER TOM- SHAKE MACHINE IS NOT PRODUCING, NEEDS SOMEONE OUT …"
type textarea "x"
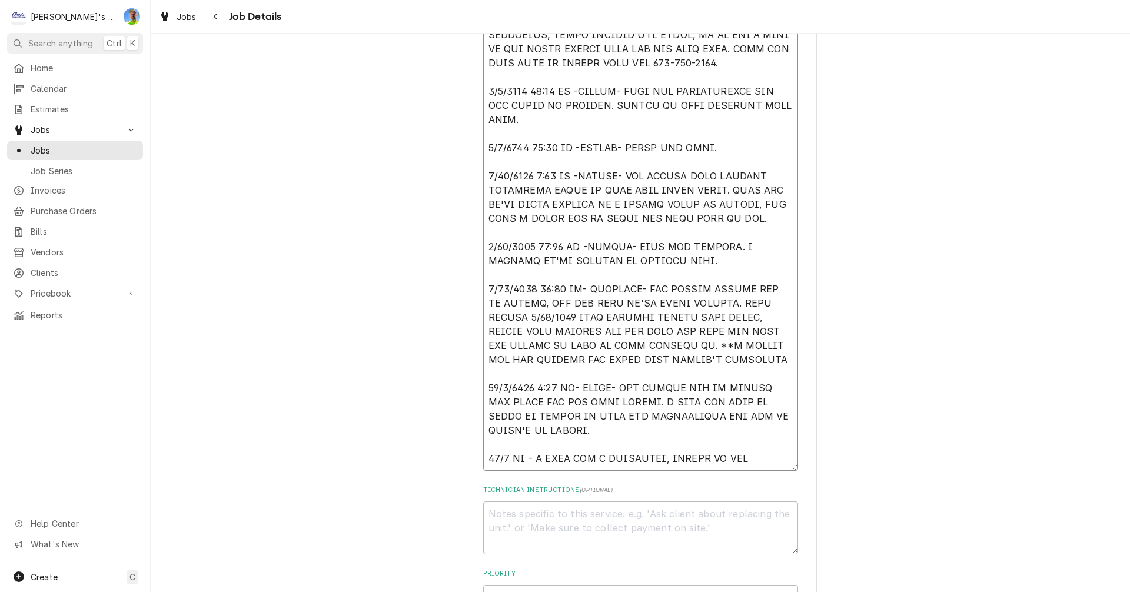
type textarea "09/02/2025 1:30 PM- PER TOM- SHAKE MACHINE IS NOT PRODUCING, NEEDS SOMEONE OUT …"
type textarea "x"
type textarea "09/02/2025 1:30 PM- PER TOM- SHAKE MACHINE IS NOT PRODUCING, NEEDS SOMEONE OUT …"
type textarea "x"
type textarea "09/02/2025 1:30 PM- PER TOM- SHAKE MACHINE IS NOT PRODUCING, NEEDS SOMEONE OUT …"
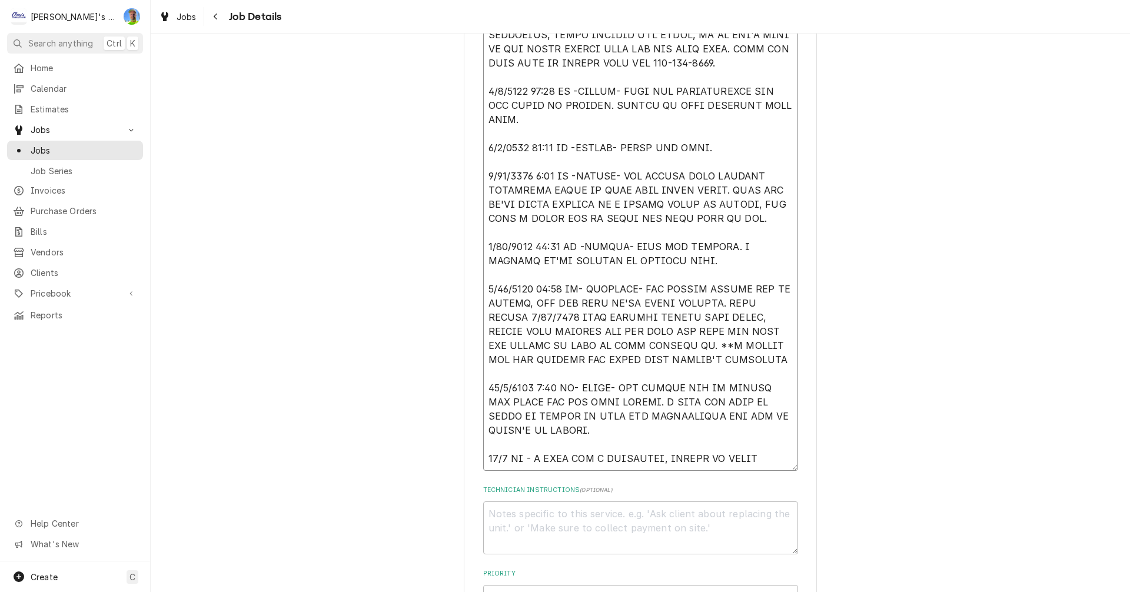
type textarea "x"
type textarea "09/02/2025 1:30 PM- PER TOM- SHAKE MACHINE IS NOT PRODUCING, NEEDS SOMEONE OUT …"
type textarea "x"
type textarea "09/02/2025 1:30 PM- PER TOM- SHAKE MACHINE IS NOT PRODUCING, NEEDS SOMEONE OUT …"
type textarea "x"
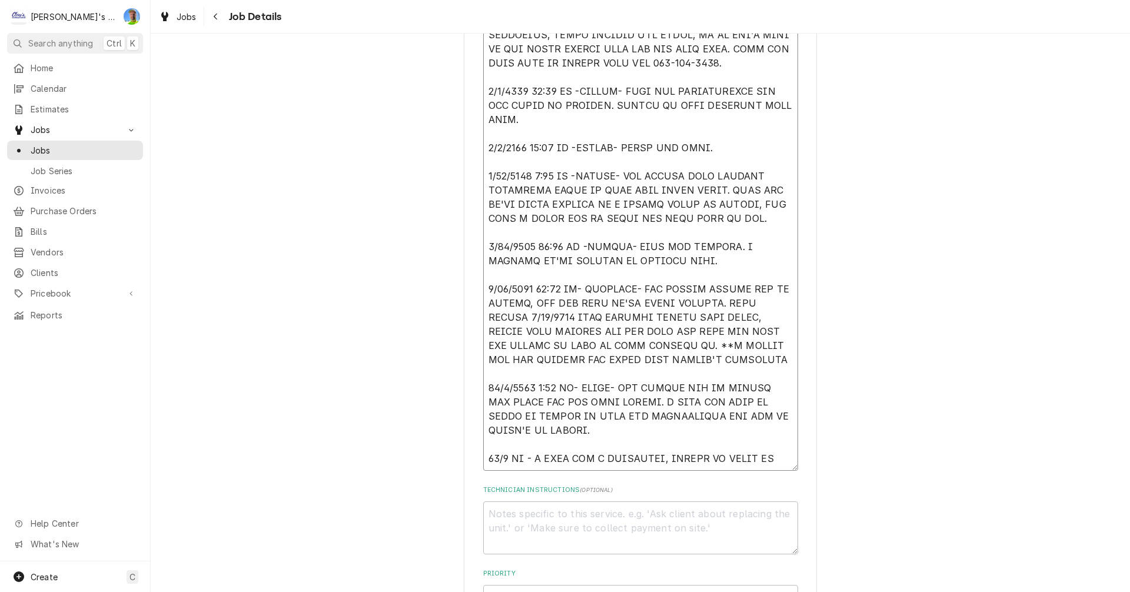
type textarea "09/02/2025 1:30 PM- PER TOM- SHAKE MACHINE IS NOT PRODUCING, NEEDS SOMEONE OUT …"
type textarea "x"
type textarea "09/02/2025 1:30 PM- PER TOM- SHAKE MACHINE IS NOT PRODUCING, NEEDS SOMEONE OUT …"
type textarea "x"
type textarea "09/02/2025 1:30 PM- PER TOM- SHAKE MACHINE IS NOT PRODUCING, NEEDS SOMEONE OUT …"
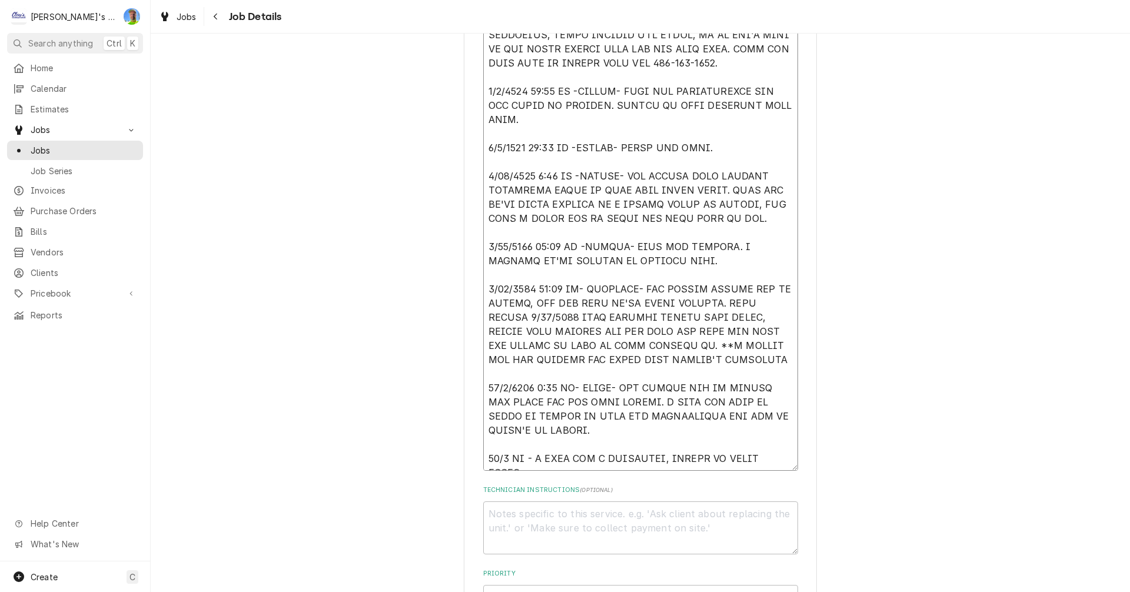
type textarea "x"
type textarea "09/02/2025 1:30 PM- PER TOM- SHAKE MACHINE IS NOT PRODUCING, NEEDS SOMEONE OUT …"
type textarea "x"
type textarea "09/02/2025 1:30 PM- PER TOM- SHAKE MACHINE IS NOT PRODUCING, NEEDS SOMEONE OUT …"
type textarea "x"
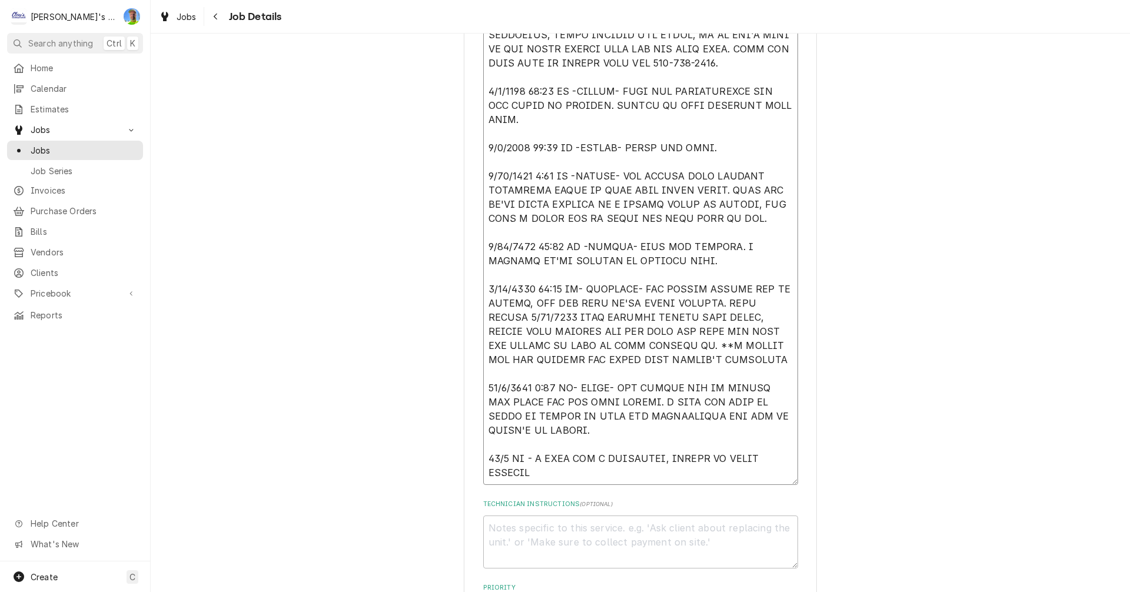
type textarea "09/02/2025 1:30 PM- PER TOM- SHAKE MACHINE IS NOT PRODUCING, NEEDS SOMEONE OUT …"
type textarea "x"
type textarea "09/02/2025 1:30 PM- PER TOM- SHAKE MACHINE IS NOT PRODUCING, NEEDS SOMEONE OUT …"
type textarea "x"
type textarea "09/02/2025 1:30 PM- PER TOM- SHAKE MACHINE IS NOT PRODUCING, NEEDS SOMEONE OUT …"
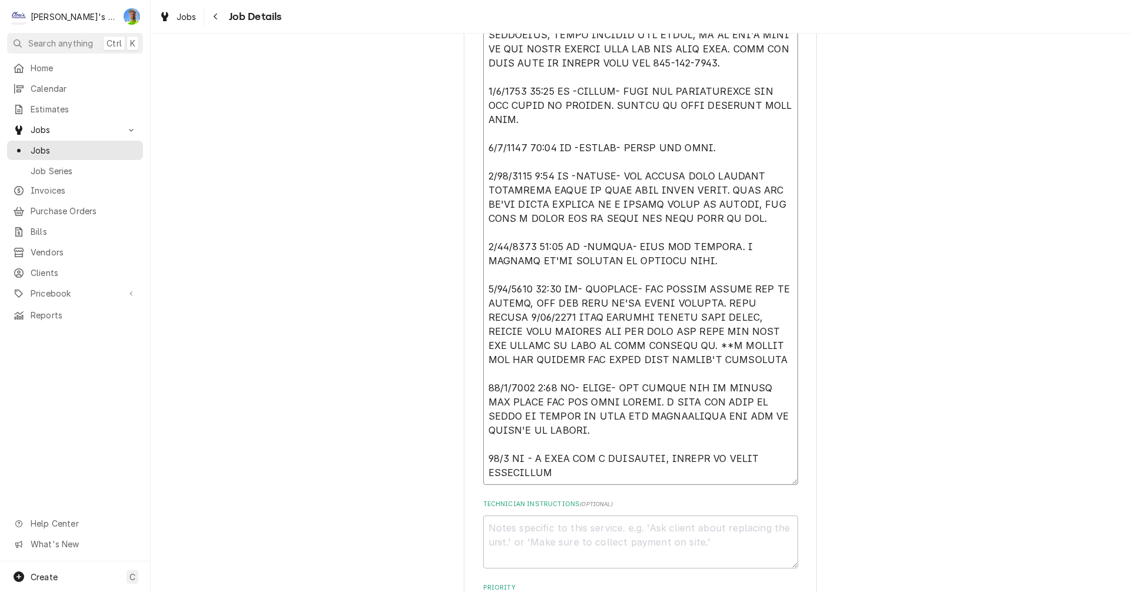
type textarea "x"
type textarea "09/02/2025 1:30 PM- PER TOM- SHAKE MACHINE IS NOT PRODUCING, NEEDS SOMEONE OUT …"
type textarea "x"
type textarea "09/02/2025 1:30 PM- PER TOM- SHAKE MACHINE IS NOT PRODUCING, NEEDS SOMEONE OUT …"
type textarea "x"
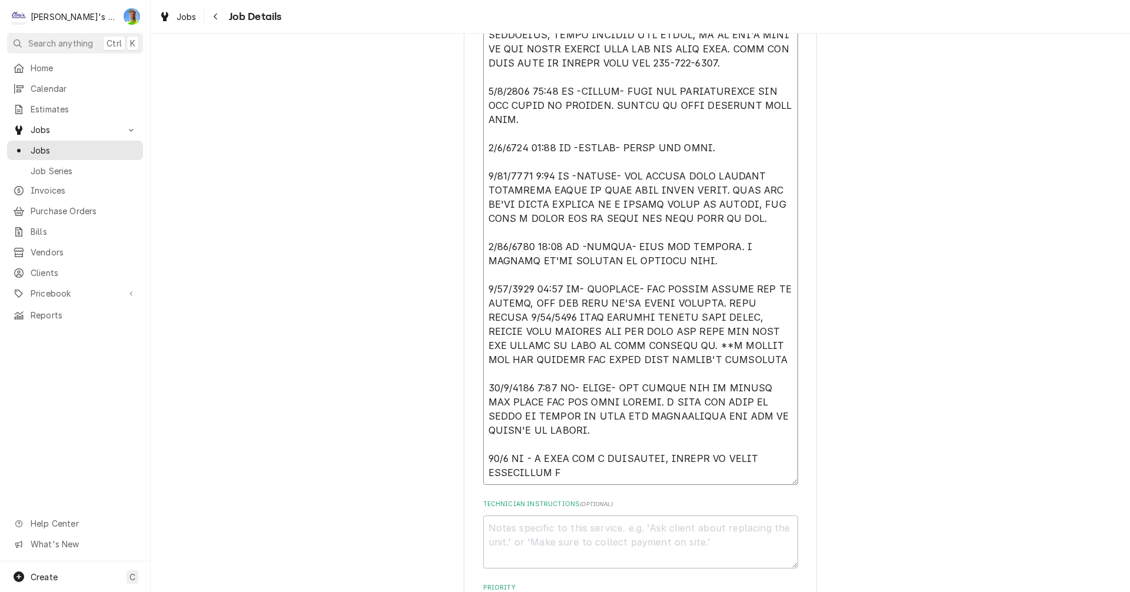
type textarea "09/02/2025 1:30 PM- PER TOM- SHAKE MACHINE IS NOT PRODUCING, NEEDS SOMEONE OUT …"
type textarea "x"
type textarea "09/02/2025 1:30 PM- PER TOM- SHAKE MACHINE IS NOT PRODUCING, NEEDS SOMEONE OUT …"
type textarea "x"
type textarea "09/02/2025 1:30 PM- PER TOM- SHAKE MACHINE IS NOT PRODUCING, NEEDS SOMEONE OUT …"
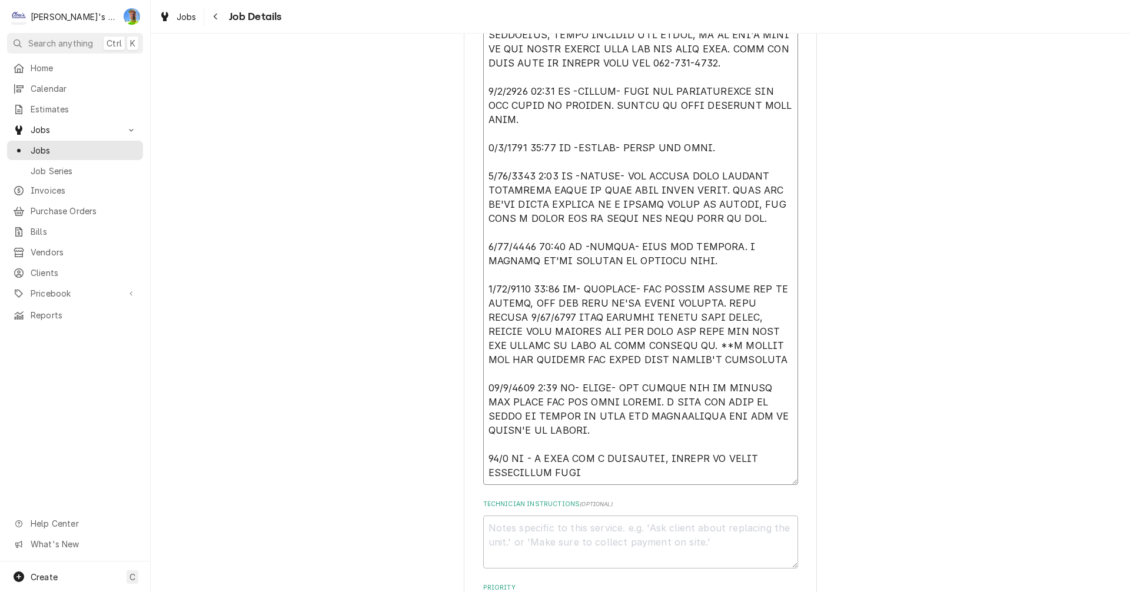
type textarea "x"
type textarea "09/02/2025 1:30 PM- PER TOM- SHAKE MACHINE IS NOT PRODUCING, NEEDS SOMEONE OUT …"
type textarea "x"
type textarea "09/02/2025 1:30 PM- PER TOM- SHAKE MACHINE IS NOT PRODUCING, NEEDS SOMEONE OUT …"
type textarea "x"
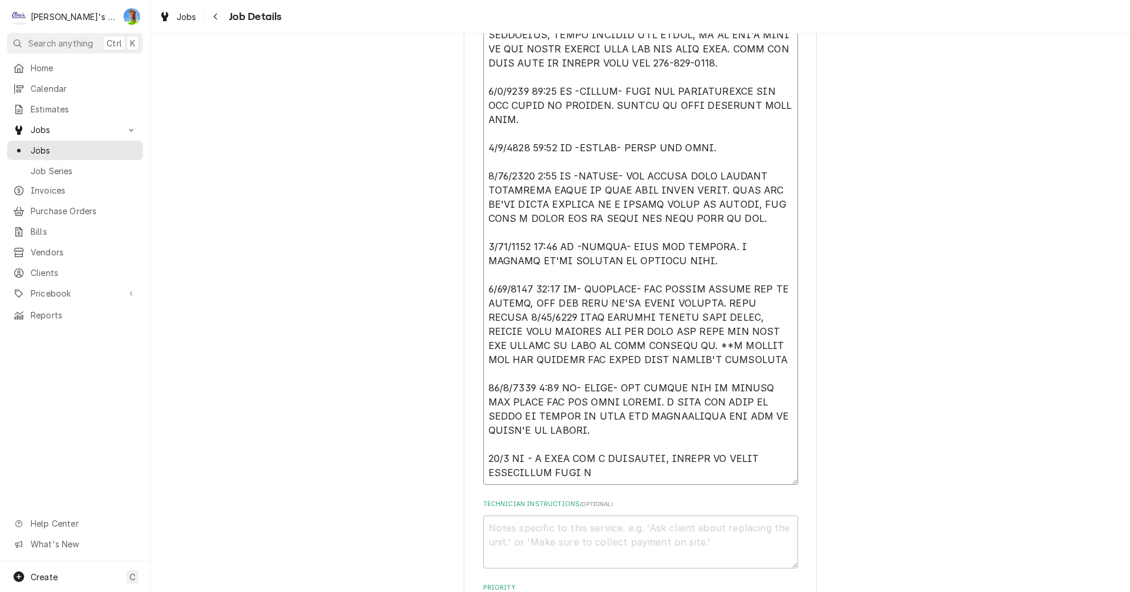
type textarea "09/02/2025 1:30 PM- PER TOM- SHAKE MACHINE IS NOT PRODUCING, NEEDS SOMEONE OUT …"
type textarea "x"
type textarea "09/02/2025 1:30 PM- PER TOM- SHAKE MACHINE IS NOT PRODUCING, NEEDS SOMEONE OUT …"
type textarea "x"
type textarea "09/02/2025 1:30 PM- PER TOM- SHAKE MACHINE IS NOT PRODUCING, NEEDS SOMEONE OUT …"
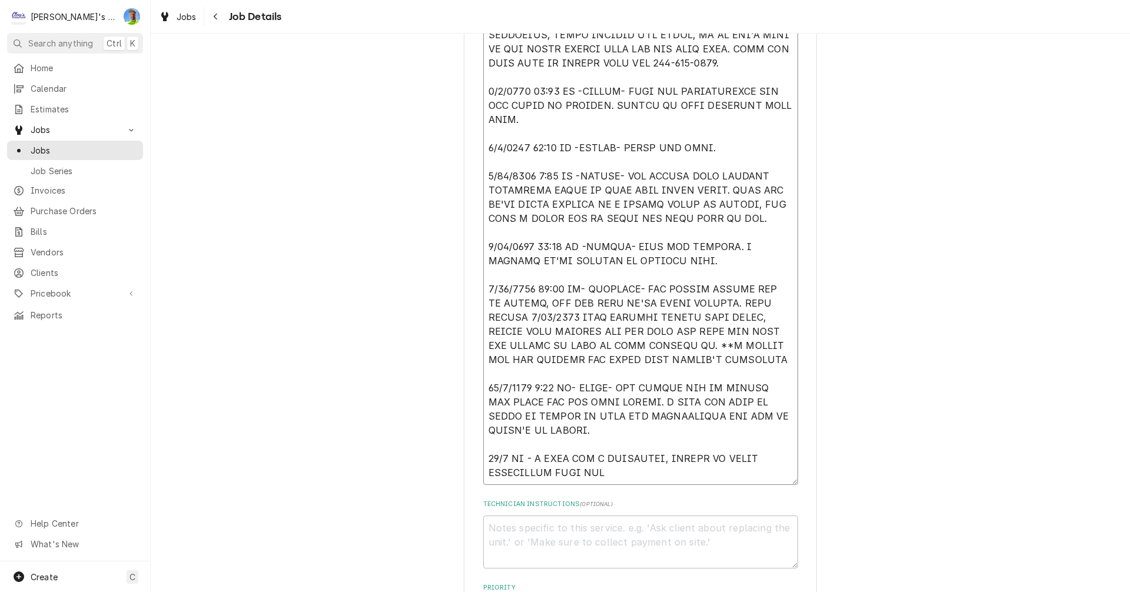
type textarea "x"
type textarea "09/02/2025 1:30 PM- PER TOM- SHAKE MACHINE IS NOT PRODUCING, NEEDS SOMEONE OUT …"
type textarea "x"
type textarea "09/02/2025 1:30 PM- PER TOM- SHAKE MACHINE IS NOT PRODUCING, NEEDS SOMEONE OUT …"
type textarea "x"
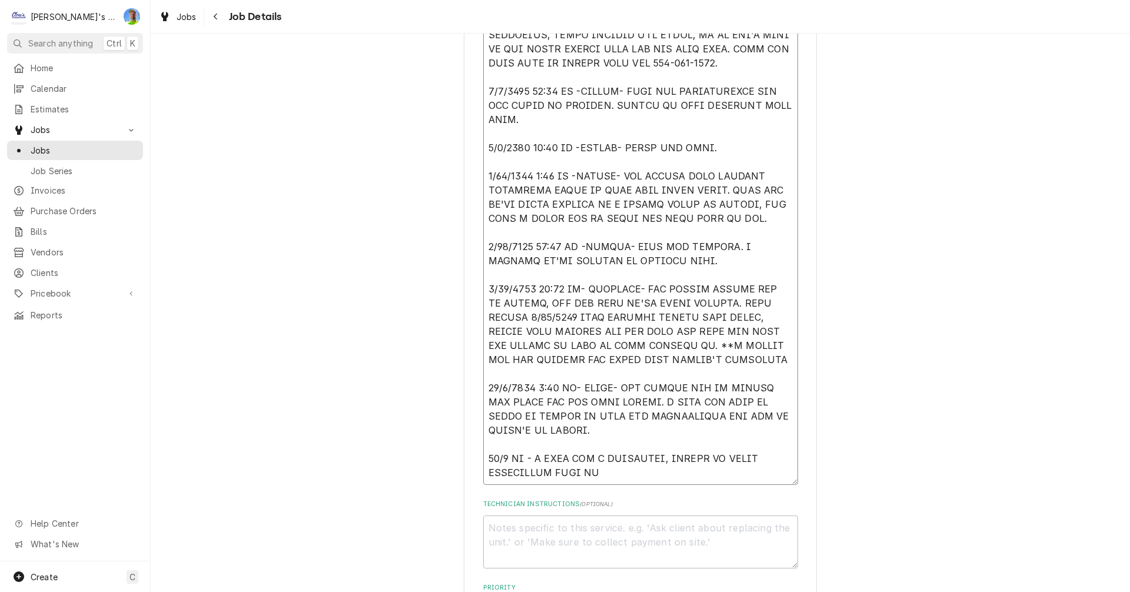
type textarea "09/02/2025 1:30 PM- PER TOM- SHAKE MACHINE IS NOT PRODUCING, NEEDS SOMEONE OUT …"
type textarea "x"
type textarea "09/02/2025 1:30 PM- PER TOM- SHAKE MACHINE IS NOT PRODUCING, NEEDS SOMEONE OUT …"
type textarea "x"
type textarea "09/02/2025 1:30 PM- PER TOM- SHAKE MACHINE IS NOT PRODUCING, NEEDS SOMEONE OUT …"
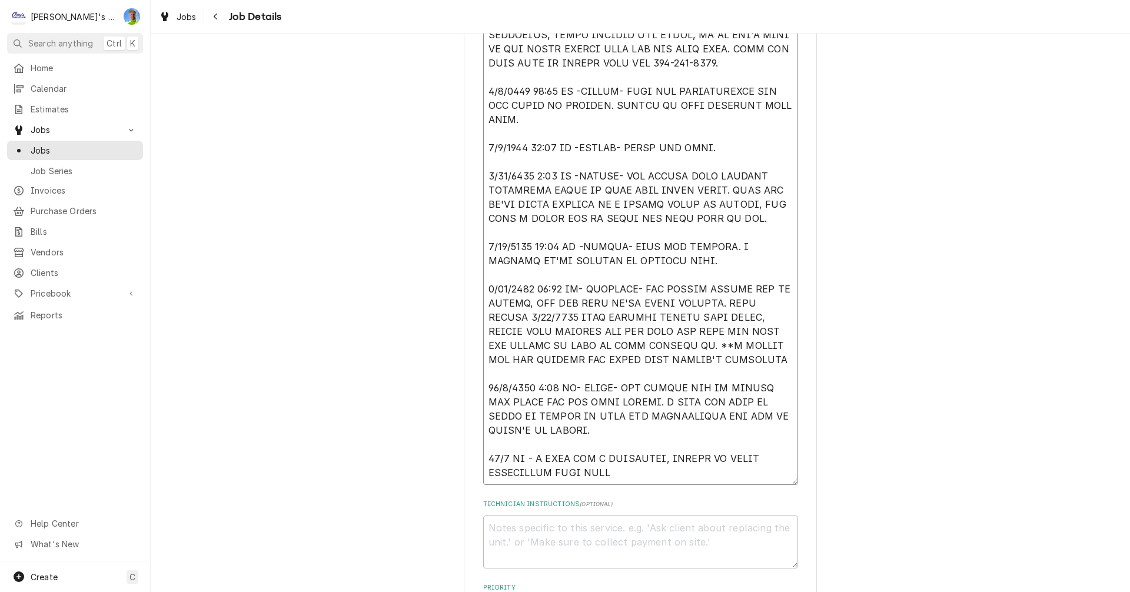
type textarea "x"
type textarea "09/02/2025 1:30 PM- PER TOM- SHAKE MACHINE IS NOT PRODUCING, NEEDS SOMEONE OUT …"
type textarea "x"
type textarea "09/02/2025 1:30 PM- PER TOM- SHAKE MACHINE IS NOT PRODUCING, NEEDS SOMEONE OUT …"
type textarea "x"
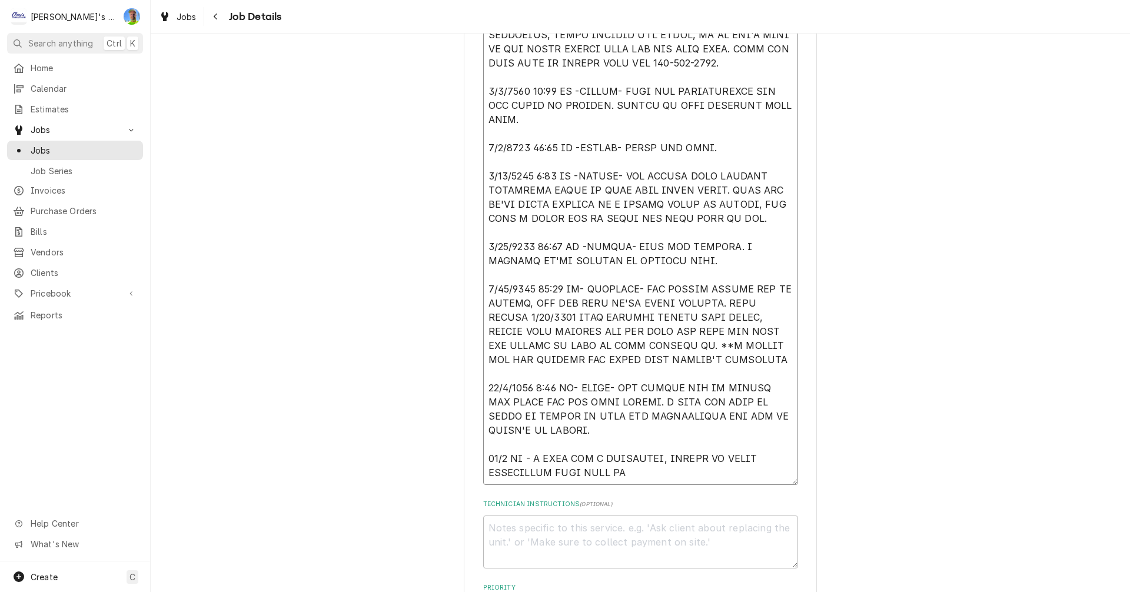
type textarea "09/02/2025 1:30 PM- PER TOM- SHAKE MACHINE IS NOT PRODUCING, NEEDS SOMEONE OUT …"
type textarea "x"
type textarea "09/02/2025 1:30 PM- PER TOM- SHAKE MACHINE IS NOT PRODUCING, NEEDS SOMEONE OUT …"
type textarea "x"
type textarea "09/02/2025 1:30 PM- PER TOM- SHAKE MACHINE IS NOT PRODUCING, NEEDS SOMEONE OUT …"
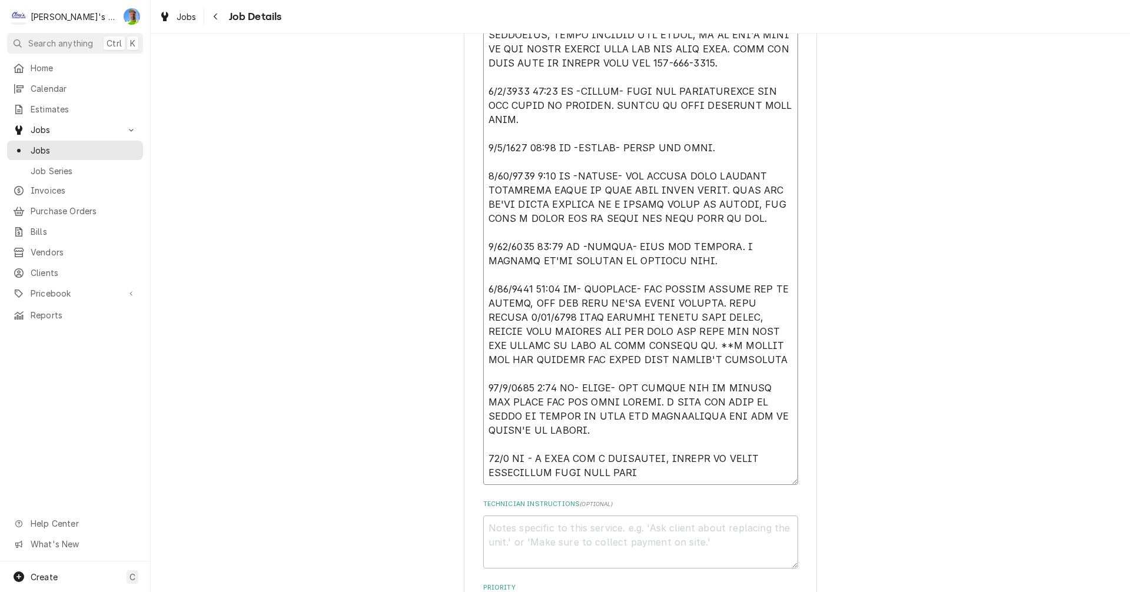
type textarea "x"
type textarea "09/02/2025 1:30 PM- PER TOM- SHAKE MACHINE IS NOT PRODUCING, NEEDS SOMEONE OUT …"
type textarea "x"
type textarea "09/02/2025 1:30 PM- PER TOM- SHAKE MACHINE IS NOT PRODUCING, NEEDS SOMEONE OUT …"
type textarea "x"
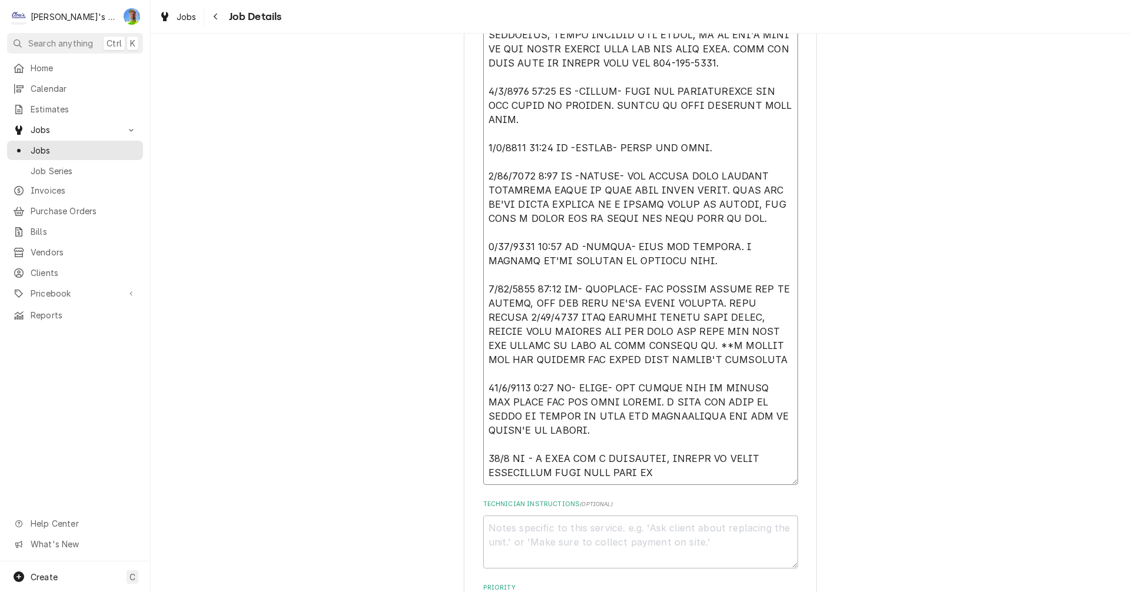
type textarea "09/02/2025 1:30 PM- PER TOM- SHAKE MACHINE IS NOT PRODUCING, NEEDS SOMEONE OUT …"
type textarea "x"
type textarea "09/02/2025 1:30 PM- PER TOM- SHAKE MACHINE IS NOT PRODUCING, NEEDS SOMEONE OUT …"
type textarea "x"
type textarea "09/02/2025 1:30 PM- PER TOM- SHAKE MACHINE IS NOT PRODUCING, NEEDS SOMEONE OUT …"
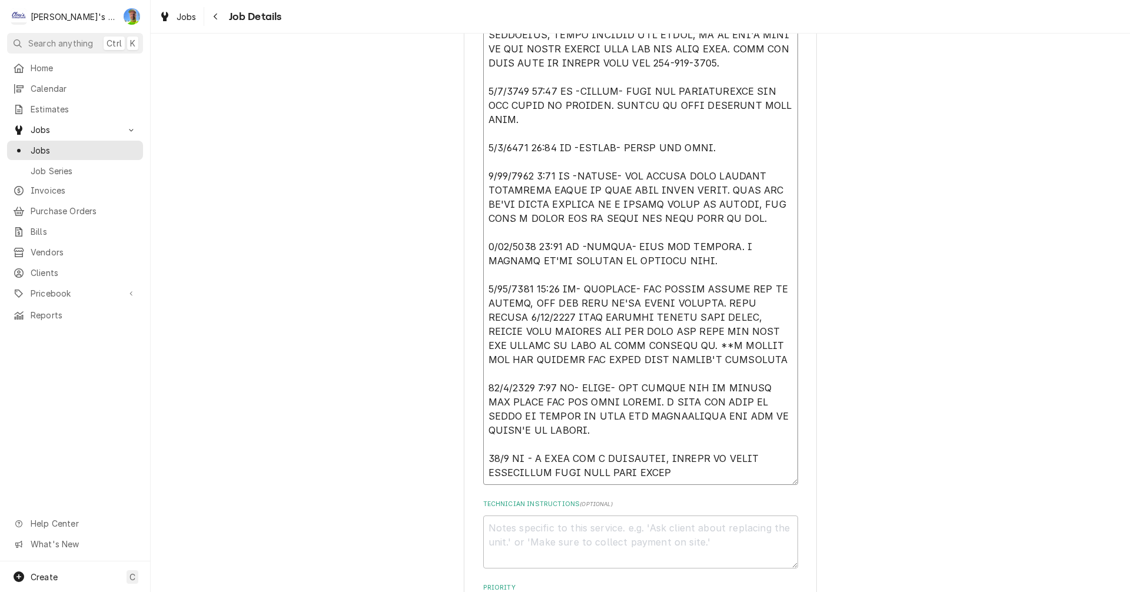
type textarea "x"
type textarea "09/02/2025 1:30 PM- PER TOM- SHAKE MACHINE IS NOT PRODUCING, NEEDS SOMEONE OUT …"
type textarea "x"
type textarea "09/02/2025 1:30 PM- PER TOM- SHAKE MACHINE IS NOT PRODUCING, NEEDS SOMEONE OUT …"
type textarea "x"
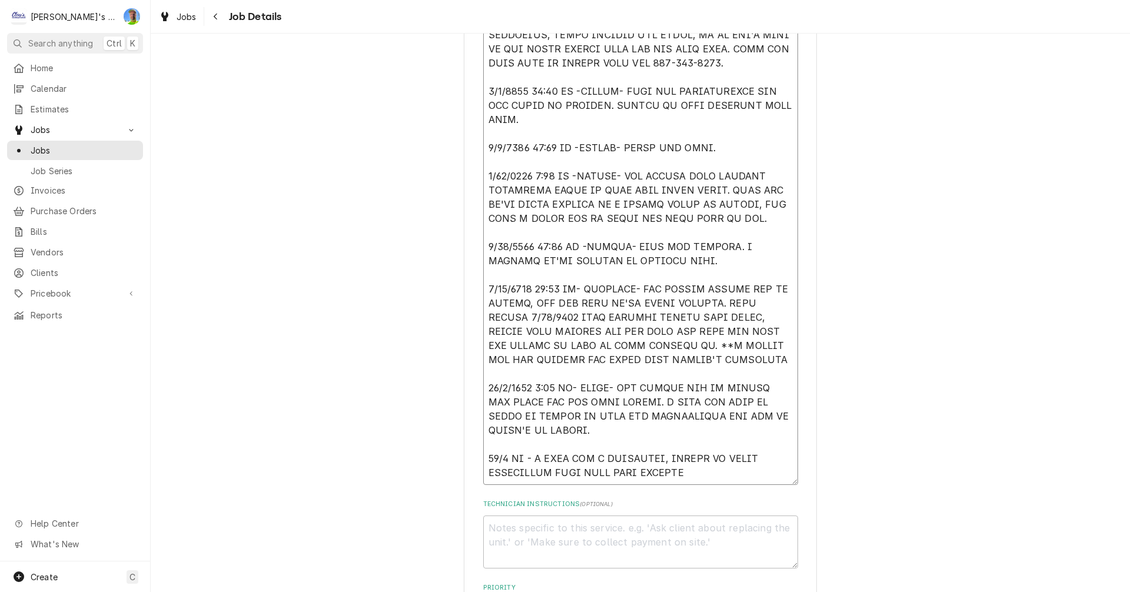
type textarea "09/02/2025 1:30 PM- PER TOM- SHAKE MACHINE IS NOT PRODUCING, NEEDS SOMEONE OUT …"
type textarea "x"
type textarea "09/02/2025 1:30 PM- PER TOM- SHAKE MACHINE IS NOT PRODUCING, NEEDS SOMEONE OUT …"
type textarea "x"
type textarea "09/02/2025 1:30 PM- PER TOM- SHAKE MACHINE IS NOT PRODUCING, NEEDS SOMEONE OUT …"
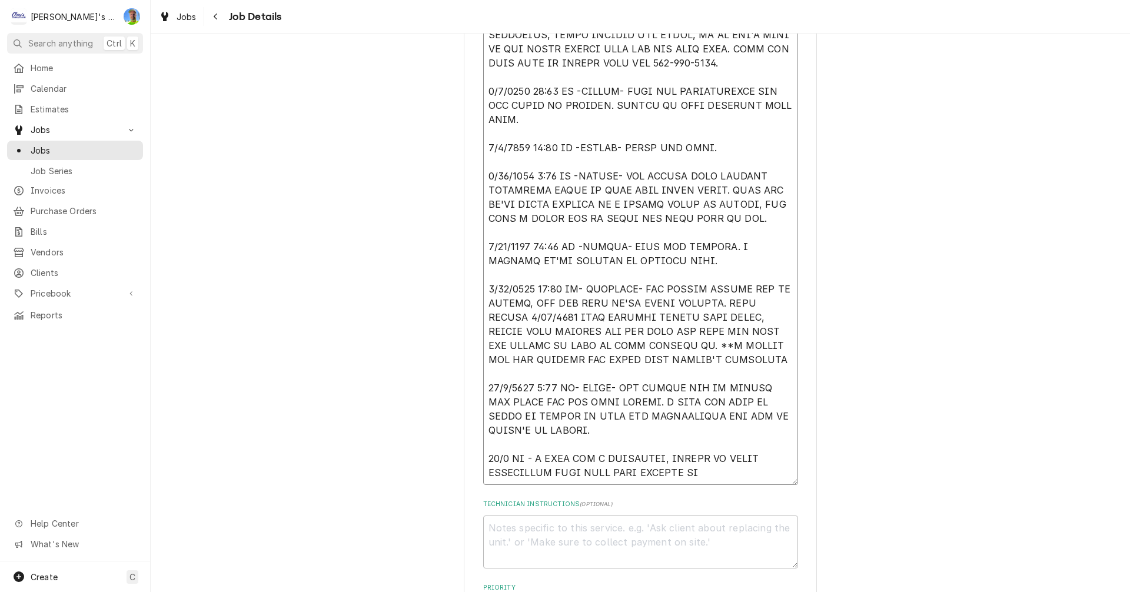
type textarea "x"
type textarea "09/02/2025 1:30 PM- PER TOM- SHAKE MACHINE IS NOT PRODUCING, NEEDS SOMEONE OUT …"
type textarea "x"
type textarea "09/02/2025 1:30 PM- PER TOM- SHAKE MACHINE IS NOT PRODUCING, NEEDS SOMEONE OUT …"
type textarea "x"
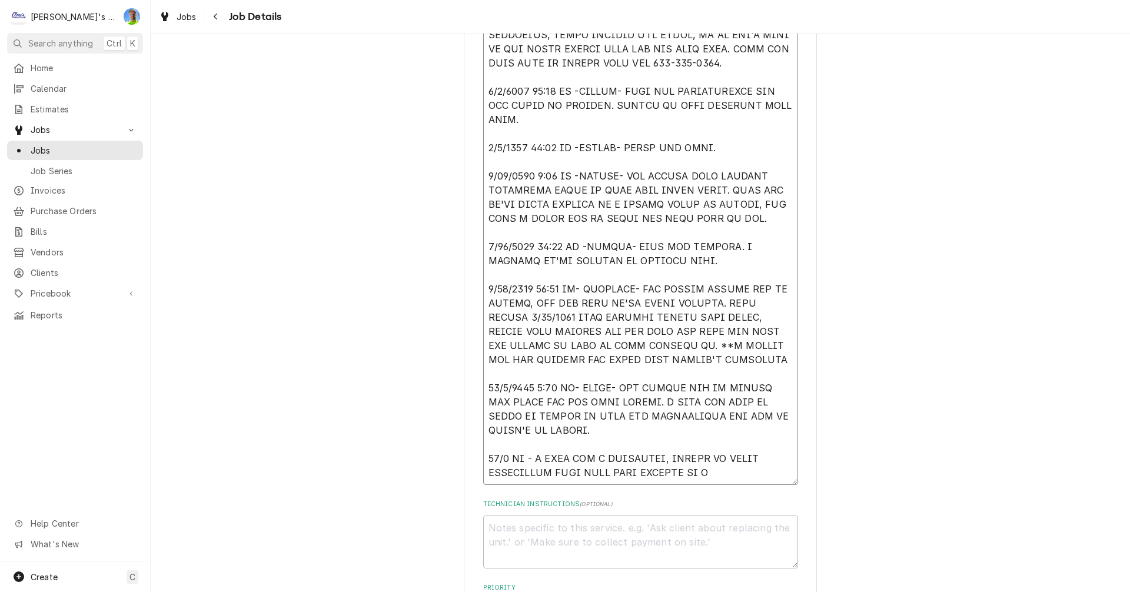
type textarea "09/02/2025 1:30 PM- PER TOM- SHAKE MACHINE IS NOT PRODUCING, NEEDS SOMEONE OUT …"
type textarea "x"
type textarea "09/02/2025 1:30 PM- PER TOM- SHAKE MACHINE IS NOT PRODUCING, NEEDS SOMEONE OUT …"
type textarea "x"
type textarea "09/02/2025 1:30 PM- PER TOM- SHAKE MACHINE IS NOT PRODUCING, NEEDS SOMEONE OUT …"
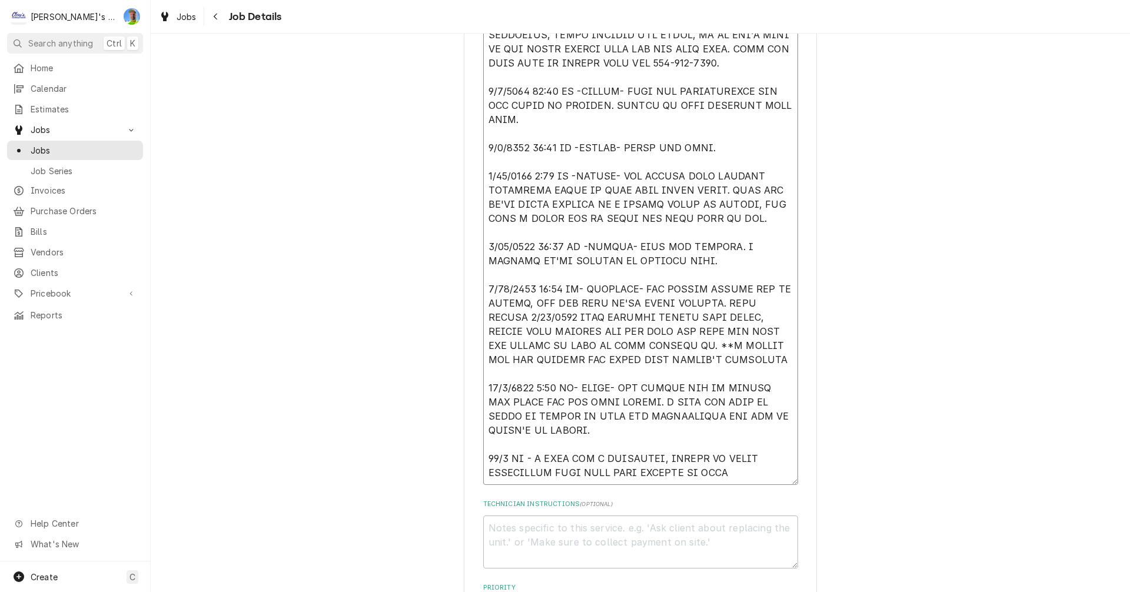
type textarea "x"
type textarea "09/02/2025 1:30 PM- PER TOM- SHAKE MACHINE IS NOT PRODUCING, NEEDS SOMEONE OUT …"
type textarea "x"
type textarea "09/02/2025 1:30 PM- PER TOM- SHAKE MACHINE IS NOT PRODUCING, NEEDS SOMEONE OUT …"
type textarea "x"
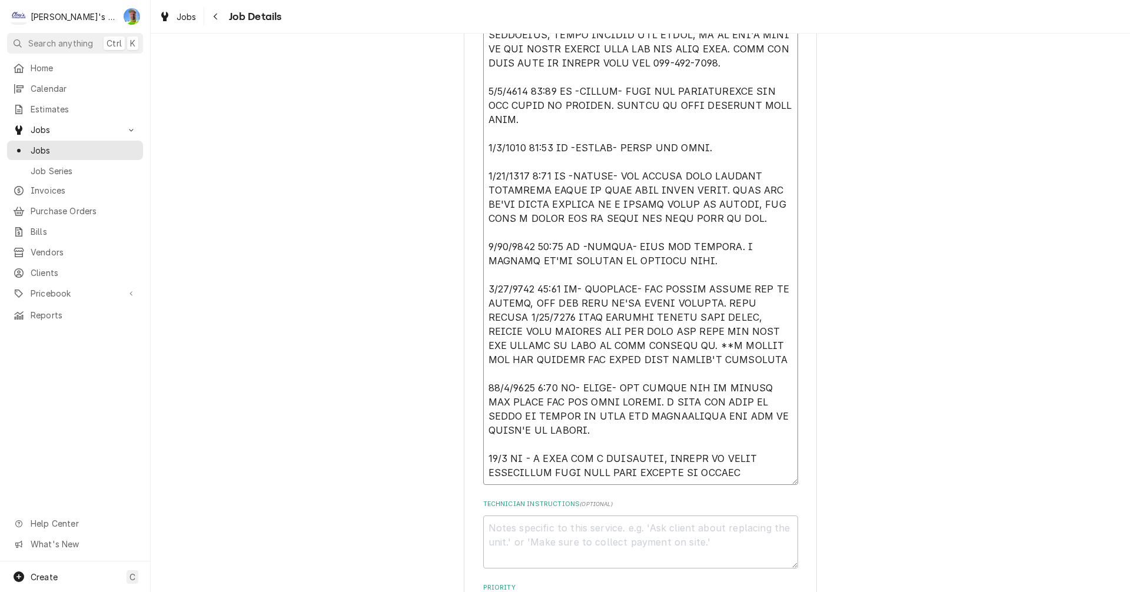
type textarea "09/02/2025 1:30 PM- PER TOM- SHAKE MACHINE IS NOT PRODUCING, NEEDS SOMEONE OUT …"
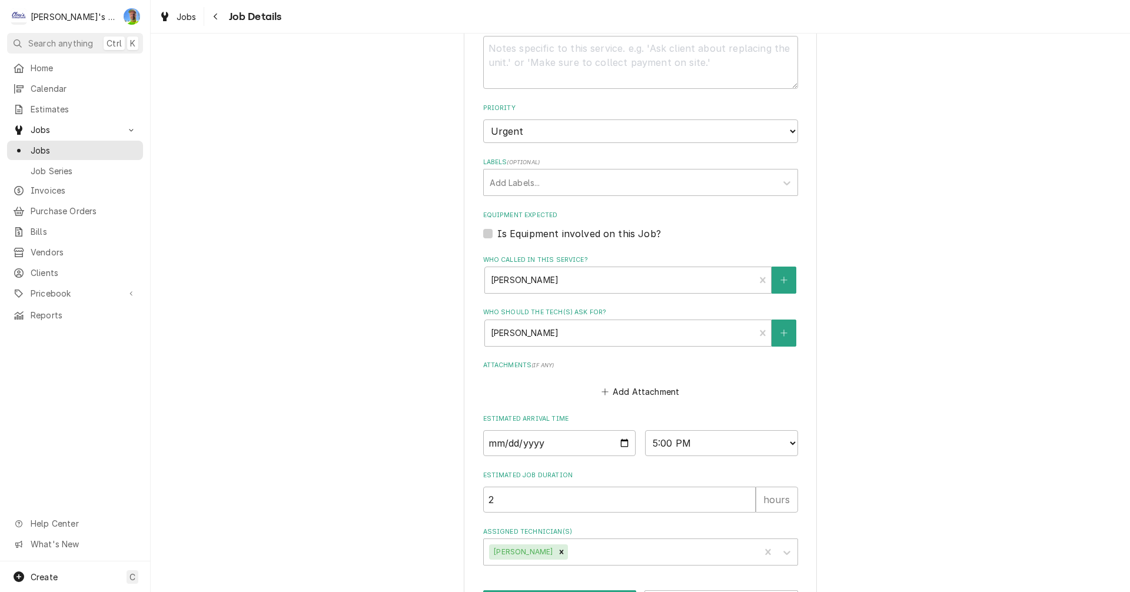
scroll to position [890, 0]
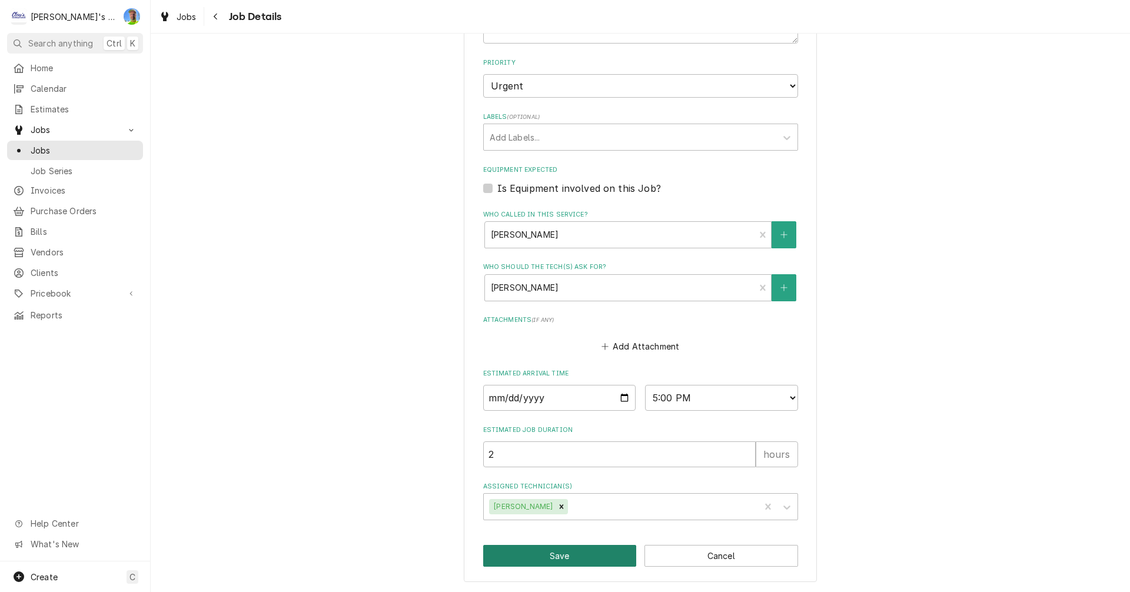
click at [586, 552] on button "Save" at bounding box center [560, 556] width 154 height 22
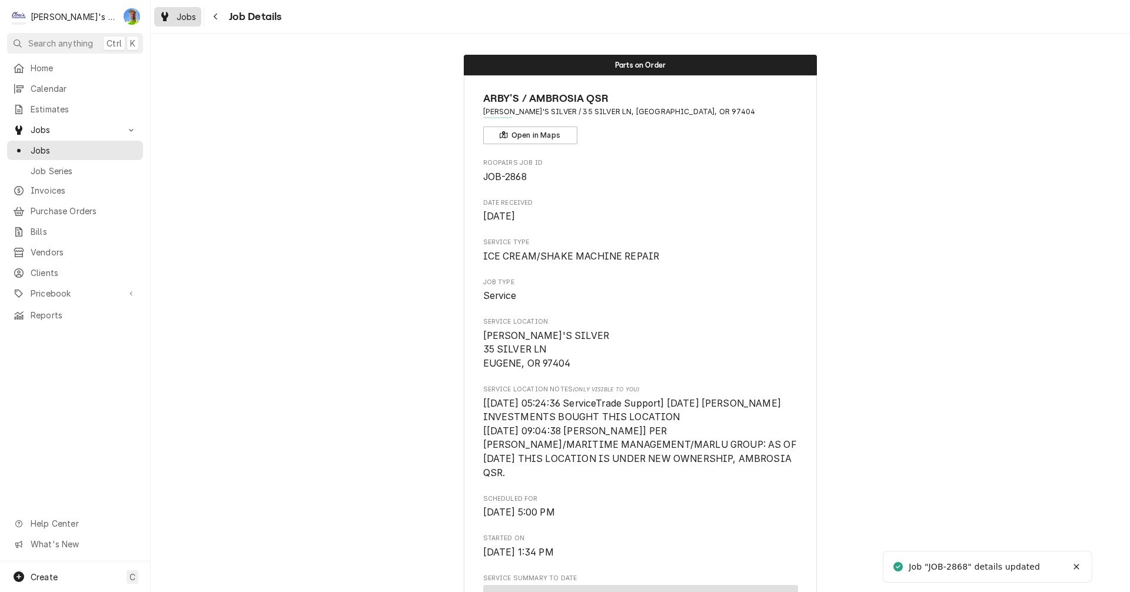
click at [174, 19] on div "Jobs" at bounding box center [178, 16] width 42 height 15
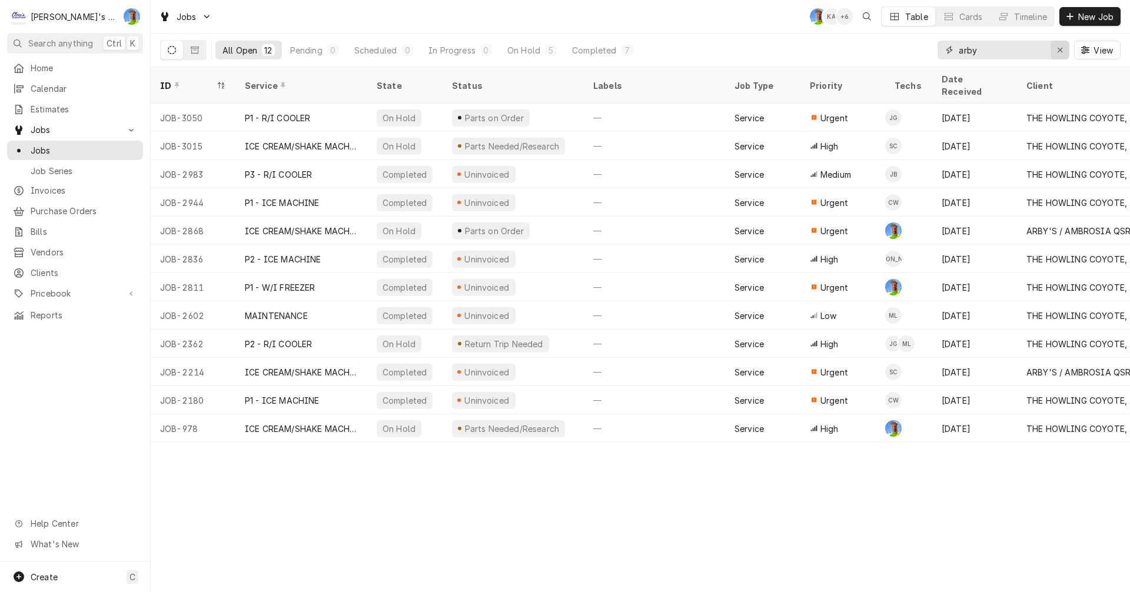
click at [1057, 50] on icon "Erase input" at bounding box center [1060, 50] width 6 height 8
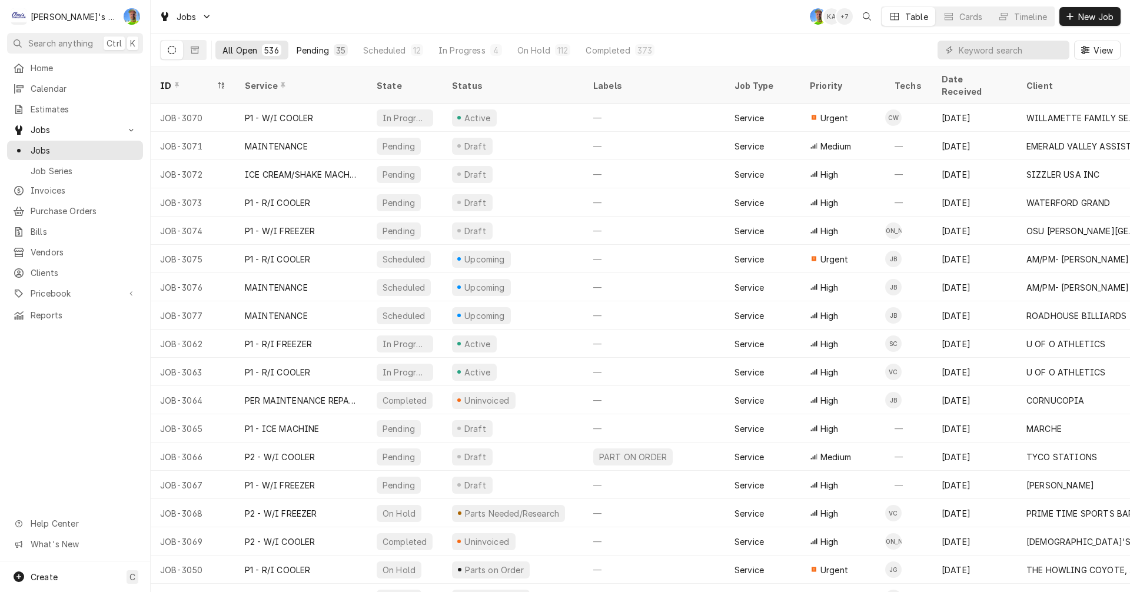
click at [307, 52] on div "Pending" at bounding box center [313, 50] width 32 height 12
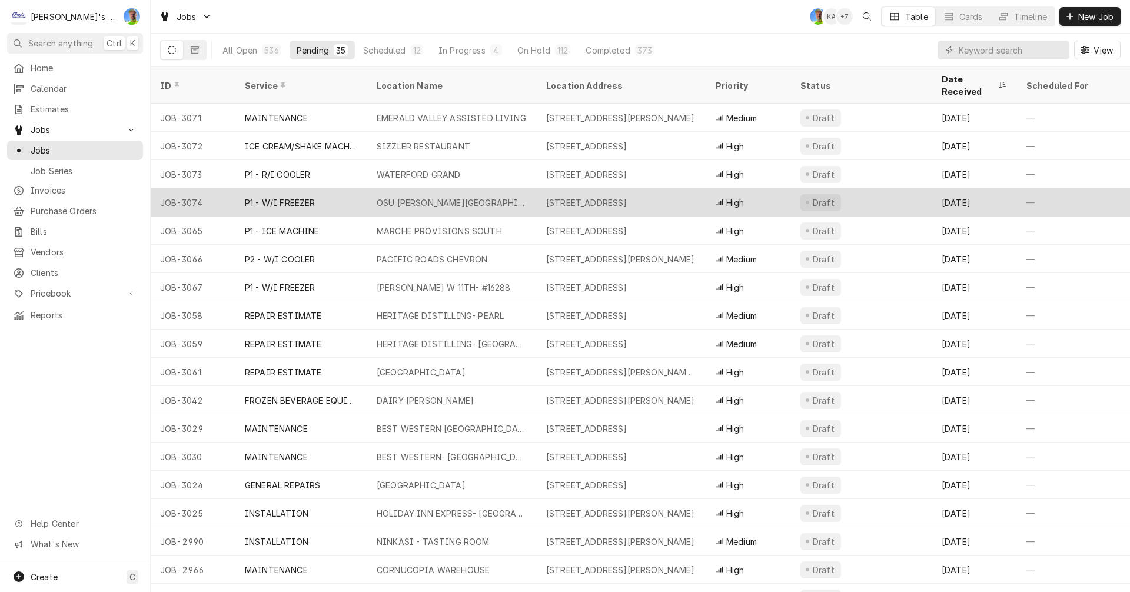
click at [628, 197] on div "[STREET_ADDRESS]" at bounding box center [586, 203] width 81 height 12
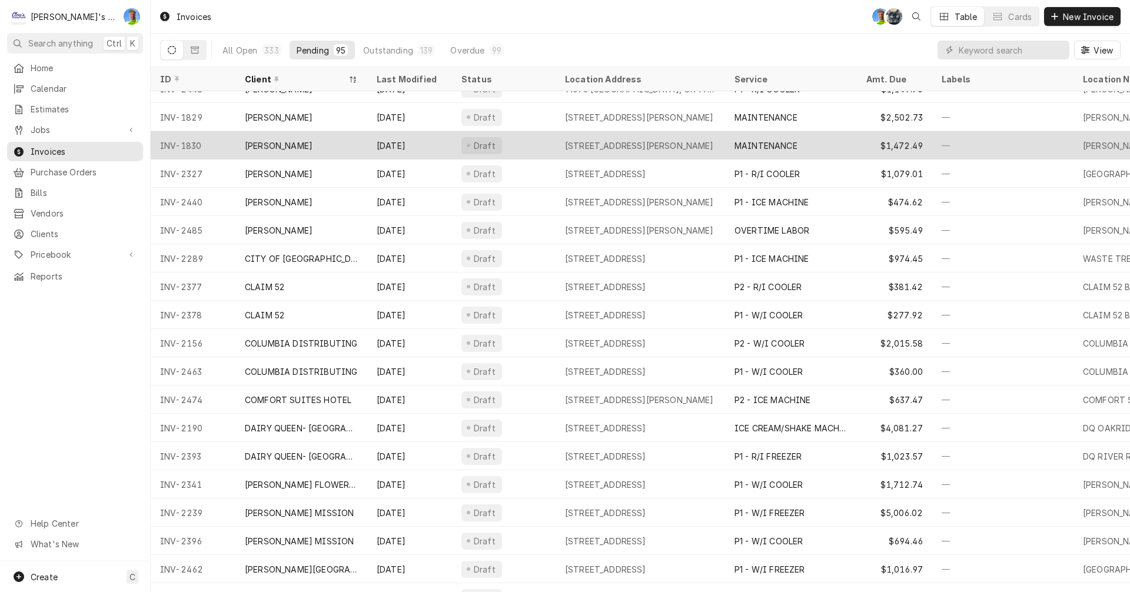
scroll to position [353, 0]
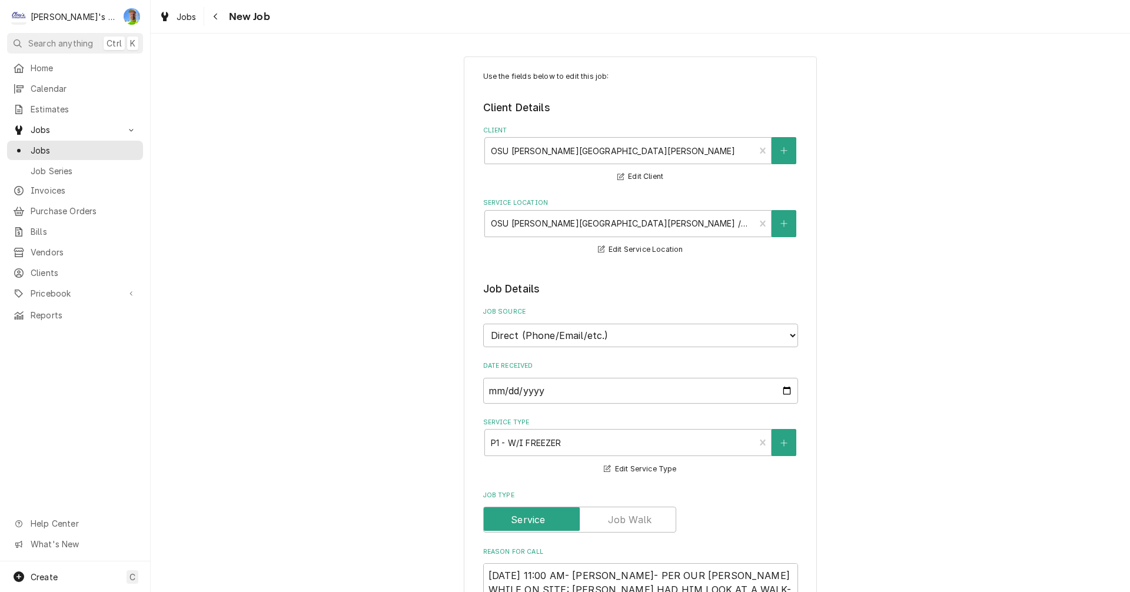
type textarea "x"
click at [182, 17] on span "Jobs" at bounding box center [187, 17] width 20 height 12
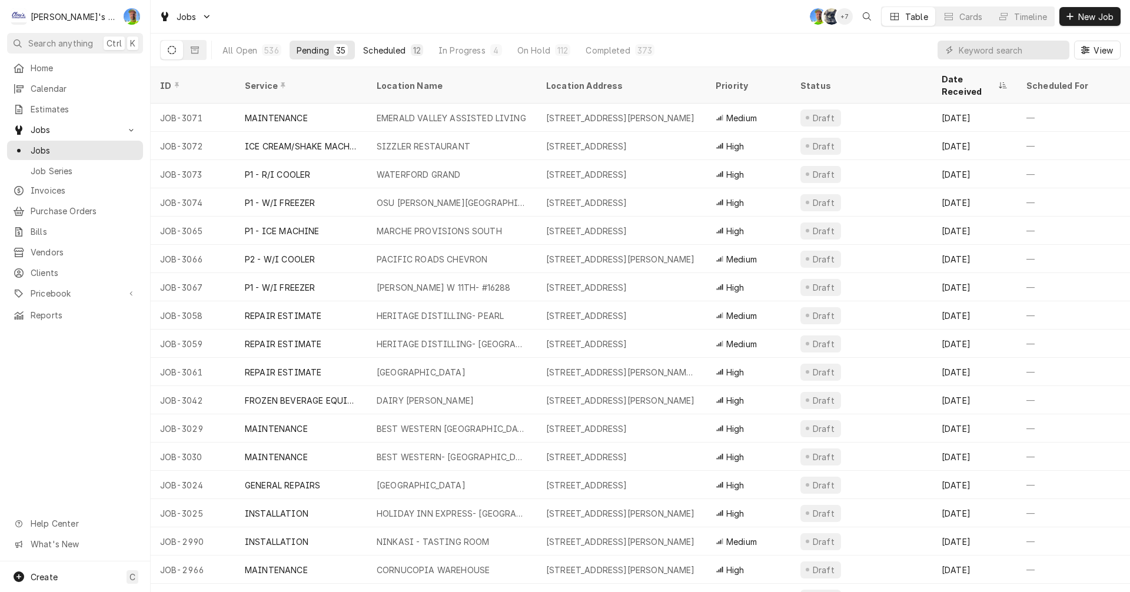
click at [396, 50] on div "Scheduled" at bounding box center [384, 50] width 42 height 12
